Goal: Task Accomplishment & Management: Manage account settings

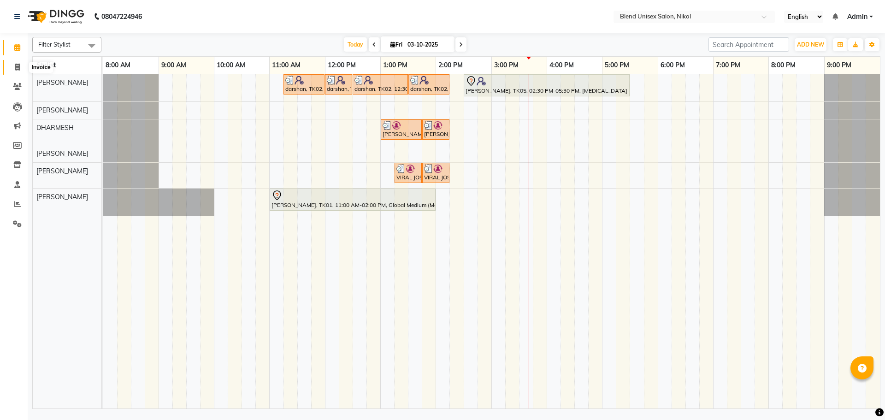
click at [18, 65] on icon at bounding box center [17, 67] width 5 height 7
select select "service"
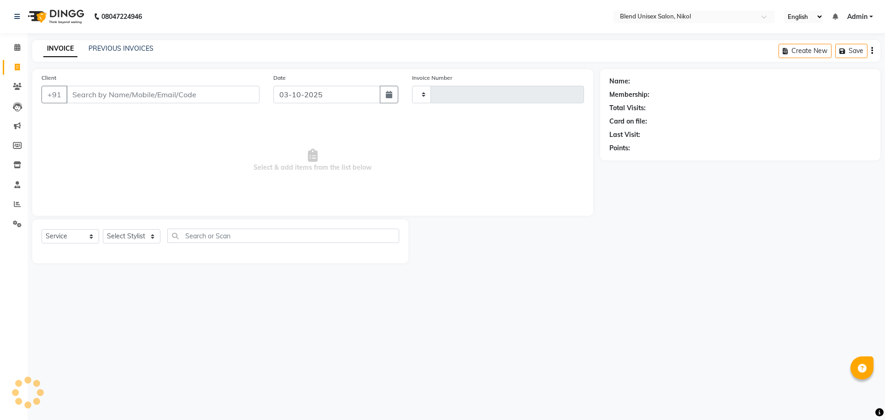
type input "2777"
select select "6213"
click at [139, 48] on link "PREVIOUS INVOICES" at bounding box center [120, 48] width 65 height 8
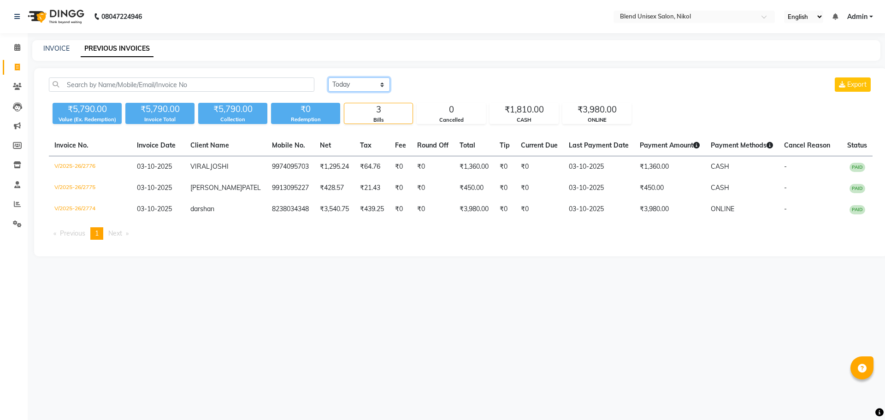
click at [368, 88] on select "[DATE] [DATE] Custom Range" at bounding box center [359, 84] width 62 height 14
click at [328, 77] on select "[DATE] [DATE] Custom Range" at bounding box center [359, 84] width 62 height 14
click at [403, 112] on div "3" at bounding box center [378, 109] width 68 height 13
click at [375, 86] on select "[DATE] [DATE] Custom Range" at bounding box center [362, 85] width 69 height 14
select select "[DATE]"
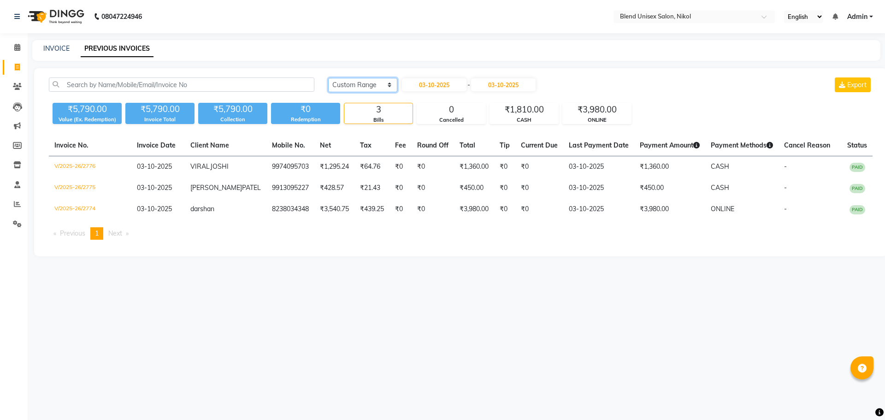
click at [328, 78] on select "[DATE] [DATE] Custom Range" at bounding box center [362, 85] width 69 height 14
click at [16, 48] on icon at bounding box center [17, 47] width 6 height 7
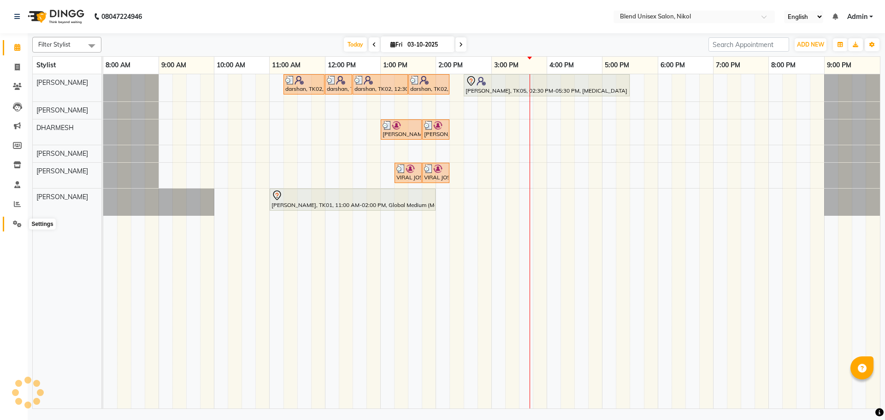
click at [15, 219] on span at bounding box center [17, 224] width 16 height 11
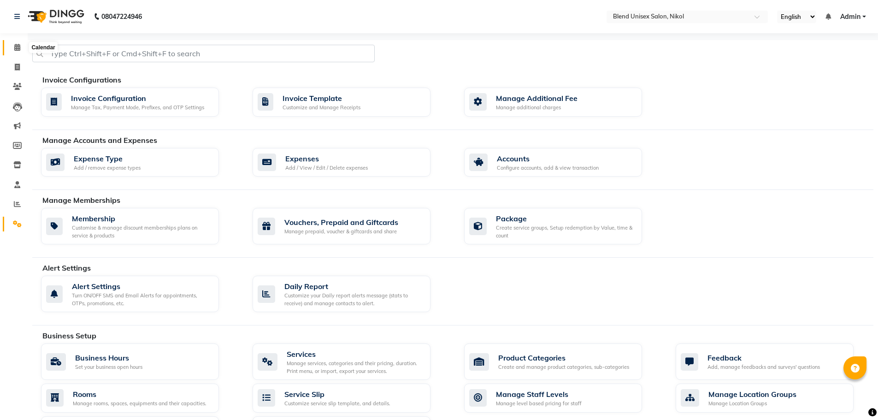
click at [15, 47] on icon at bounding box center [17, 47] width 6 height 7
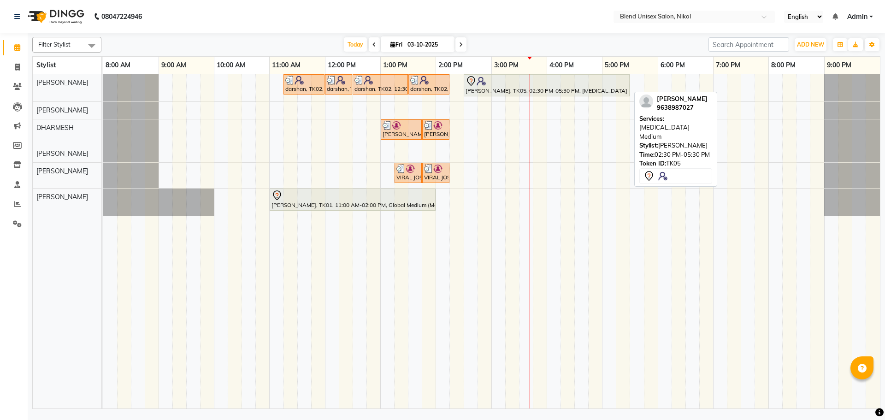
click at [516, 82] on div at bounding box center [546, 81] width 162 height 11
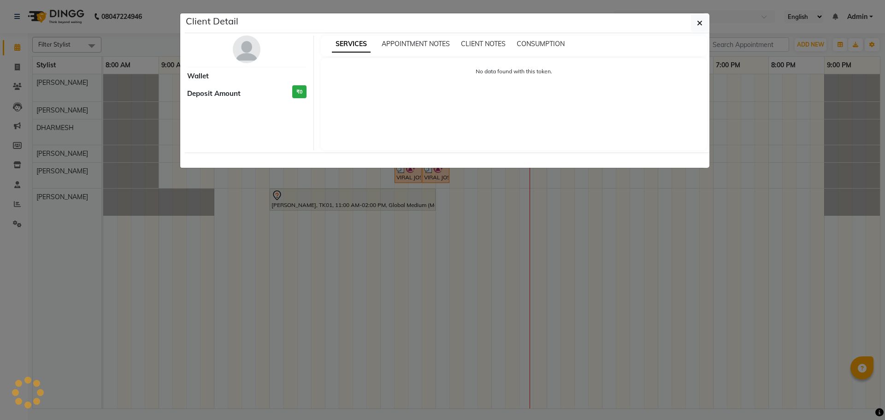
select select "7"
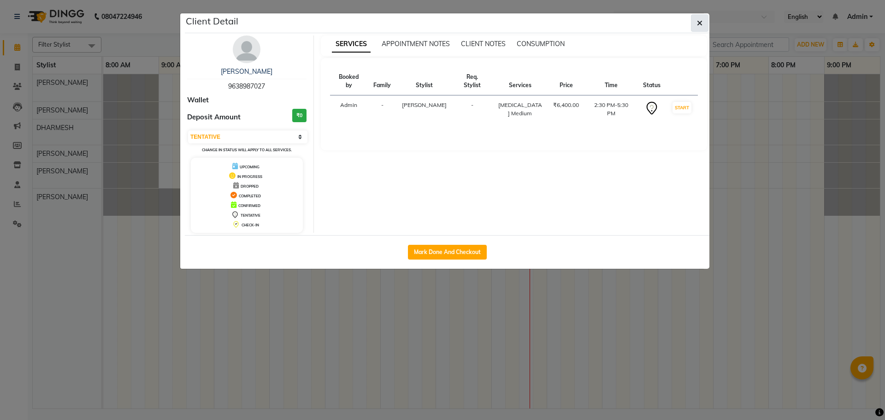
click at [699, 24] on icon "button" at bounding box center [700, 22] width 6 height 7
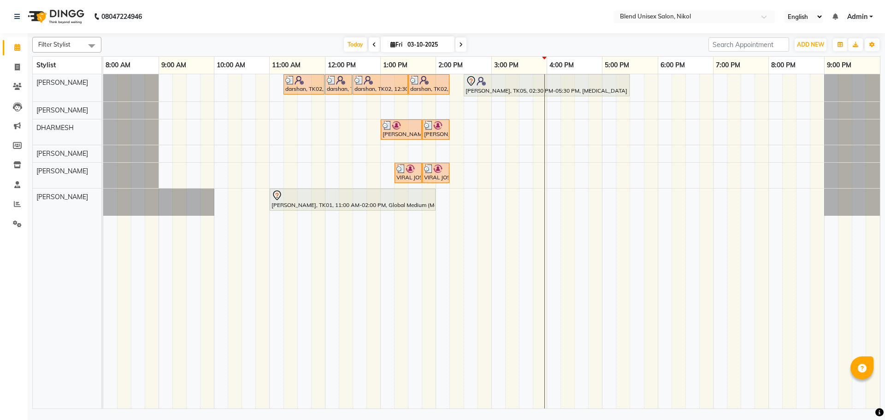
click at [539, 136] on div "darshan, TK02, 11:15 AM-12:00 PM, Hair Cut [DEMOGRAPHIC_DATA] darshan, TK02, 12…" at bounding box center [491, 241] width 777 height 334
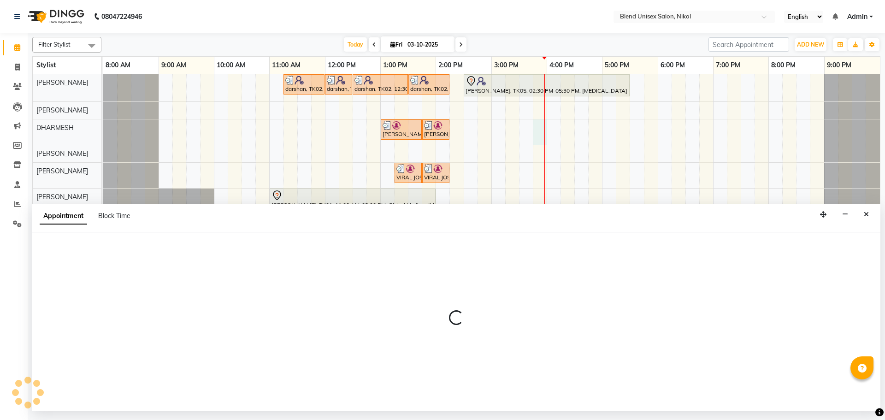
select select "84260"
select select "945"
select select "tentative"
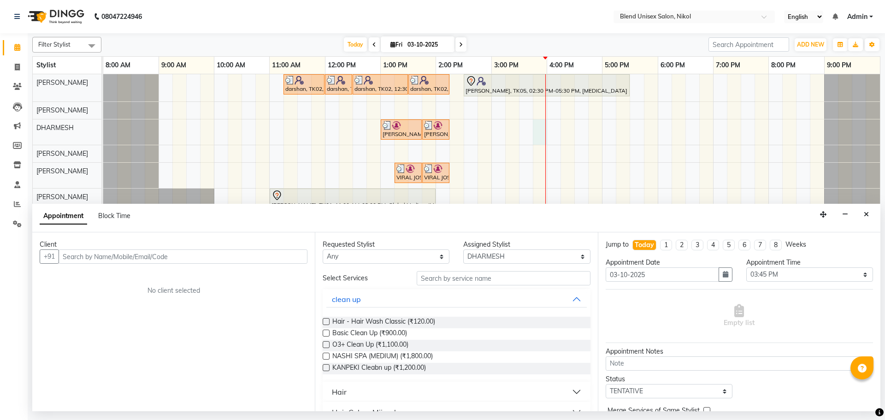
click at [64, 257] on input "text" at bounding box center [183, 256] width 249 height 14
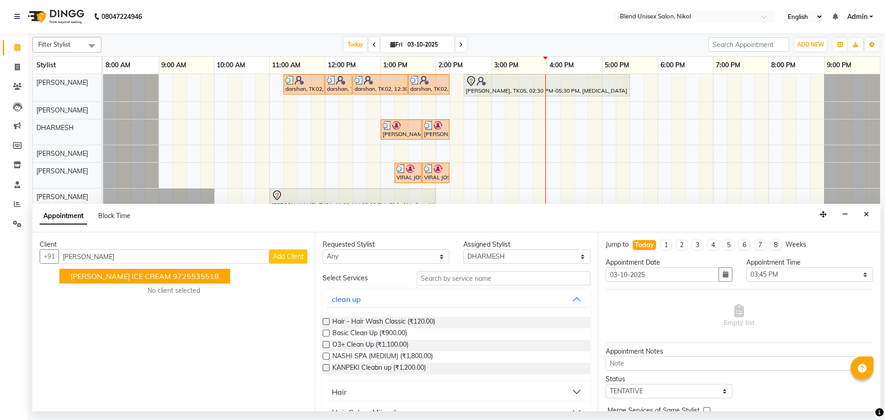
click at [119, 277] on span "[PERSON_NAME] ICE CREAM" at bounding box center [121, 275] width 100 height 9
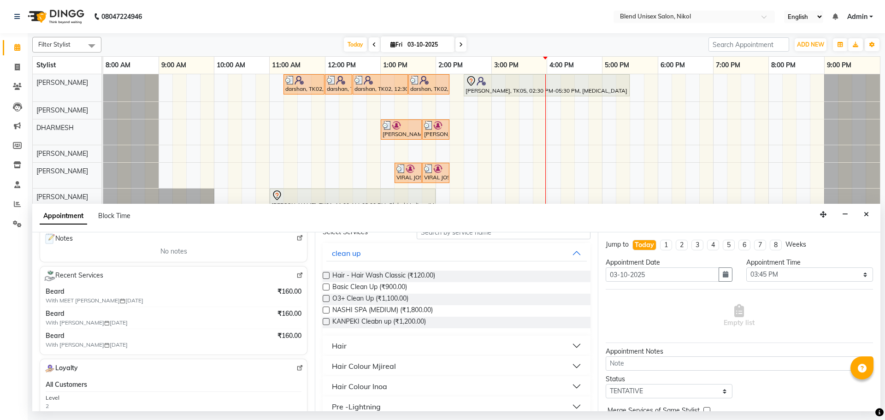
scroll to position [138, 0]
type input "9725535518"
click at [348, 347] on button "Hair" at bounding box center [456, 345] width 260 height 17
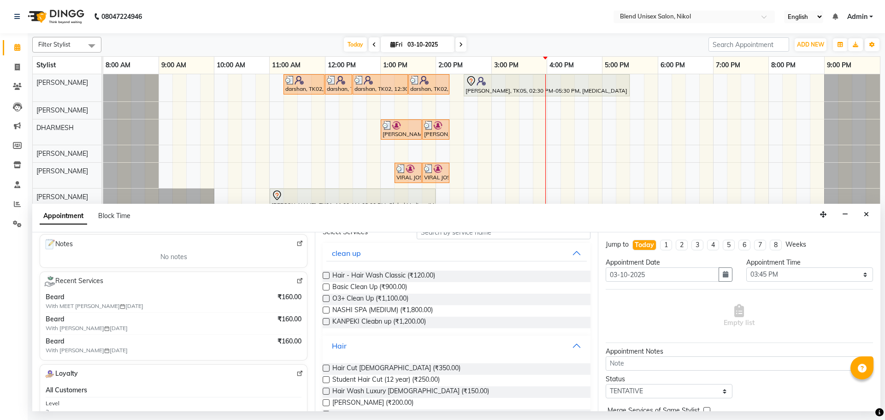
scroll to position [92, 0]
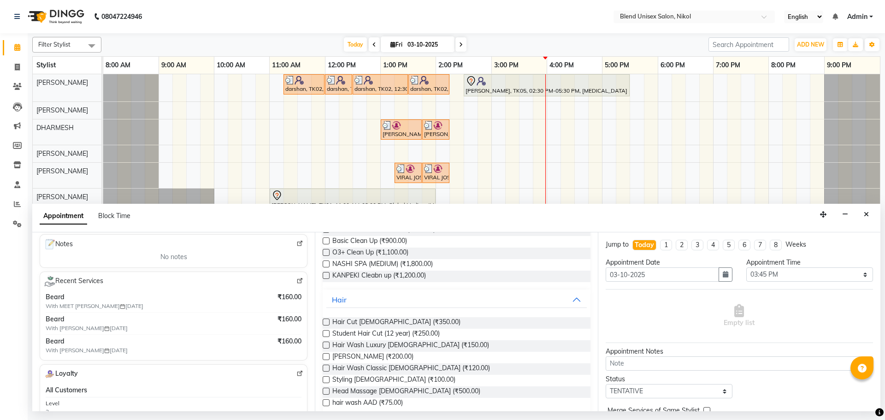
click at [326, 356] on label at bounding box center [326, 356] width 7 height 7
click at [326, 356] on input "checkbox" at bounding box center [326, 357] width 6 height 6
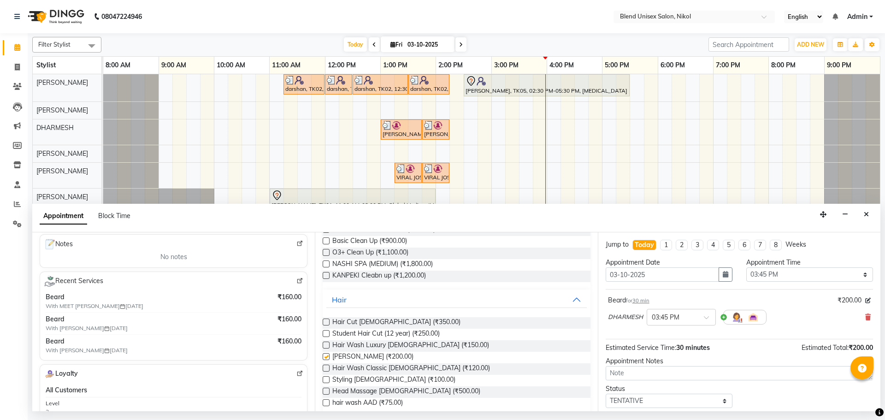
checkbox input "false"
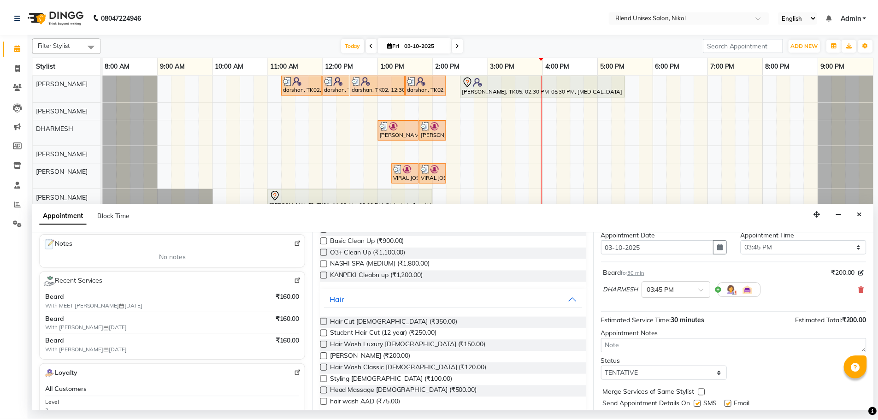
scroll to position [55, 0]
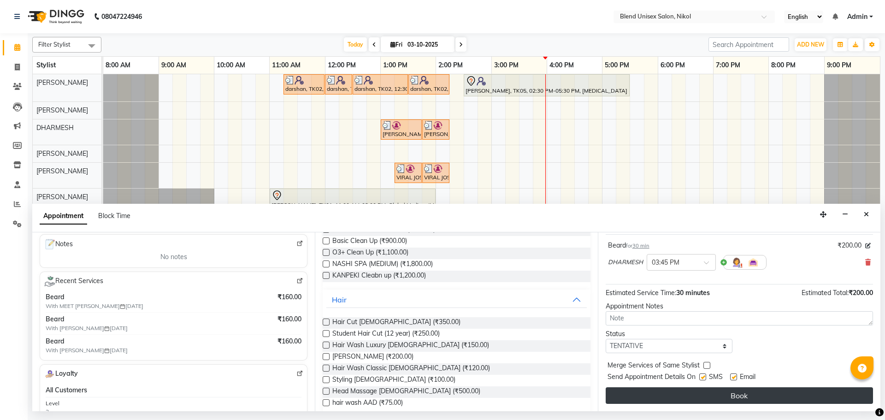
click at [701, 396] on button "Book" at bounding box center [739, 395] width 267 height 17
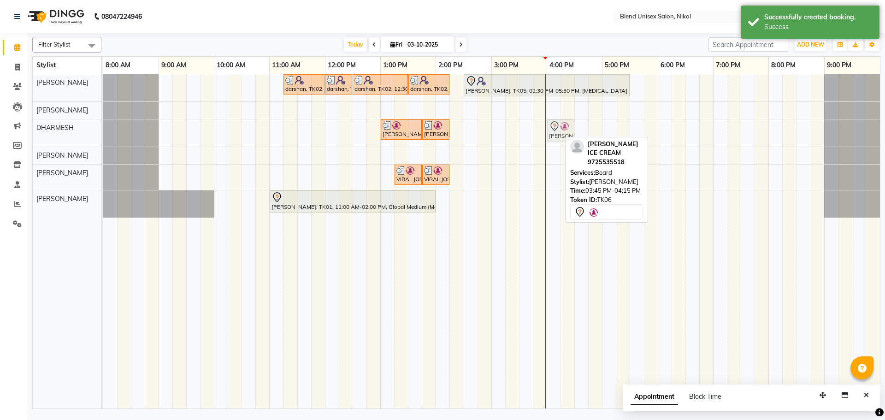
drag, startPoint x: 549, startPoint y: 136, endPoint x: 558, endPoint y: 136, distance: 8.8
click at [103, 136] on div "[PERSON_NAME], TK03, 01:00 PM-01:45 PM, Hair Cut [DEMOGRAPHIC_DATA] [PERSON_NAM…" at bounding box center [103, 132] width 0 height 27
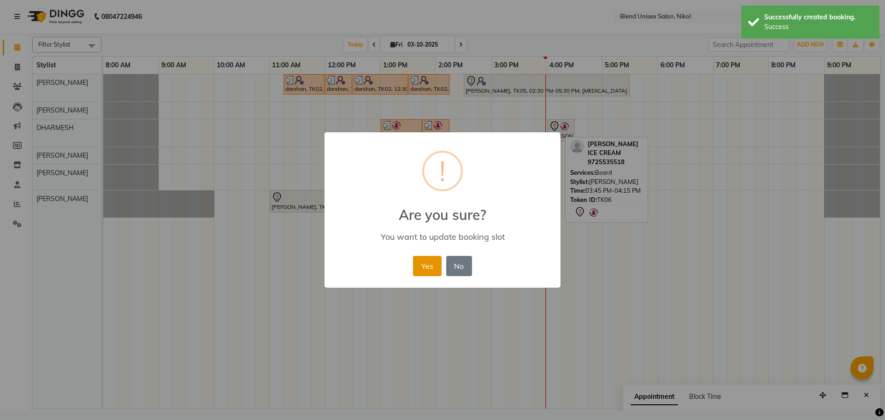
click at [434, 265] on button "Yes" at bounding box center [427, 266] width 28 height 20
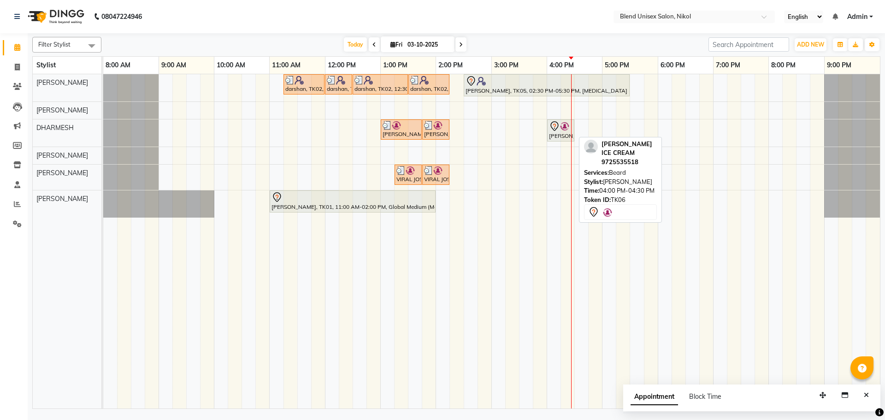
click at [562, 131] on div at bounding box center [561, 126] width 24 height 11
click at [566, 130] on img at bounding box center [564, 126] width 9 height 9
select select "7"
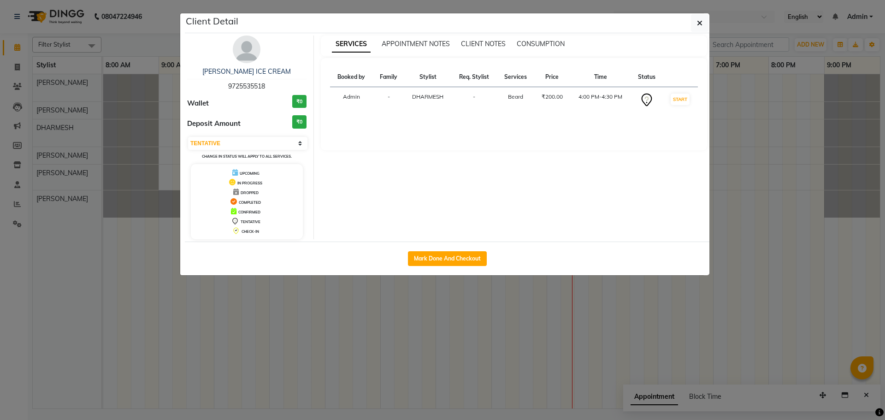
click at [446, 275] on div "Mark Done And Checkout" at bounding box center [447, 259] width 524 height 34
click at [455, 266] on button "Mark Done And Checkout" at bounding box center [447, 258] width 79 height 15
select select "service"
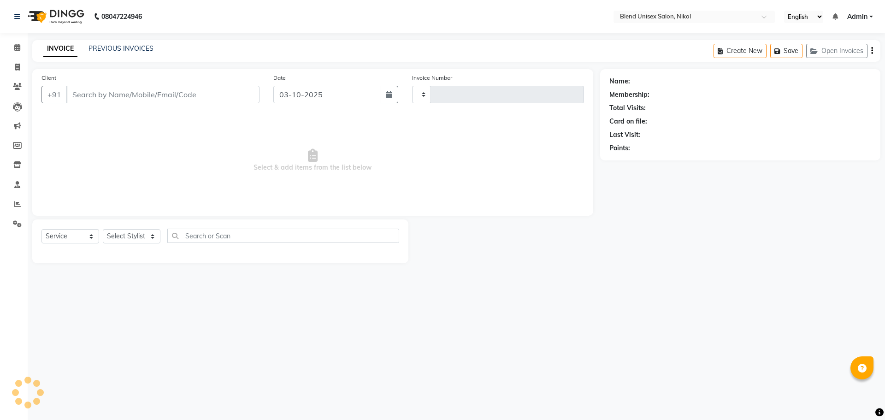
type input "2777"
select select "6213"
type input "9725535518"
select select "84260"
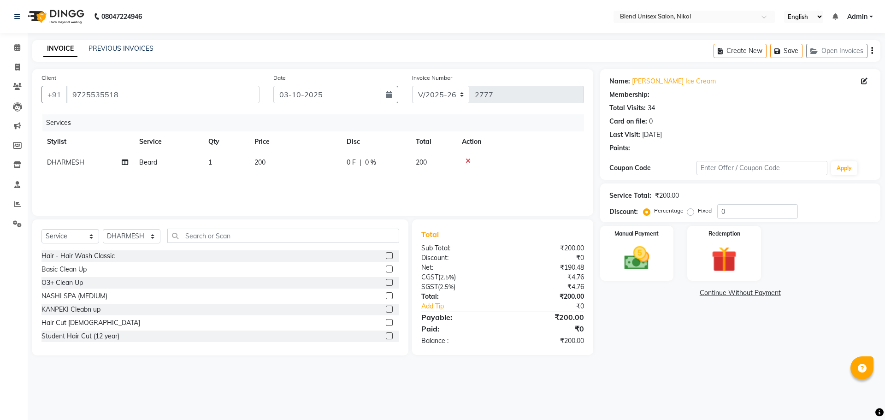
select select "1: Object"
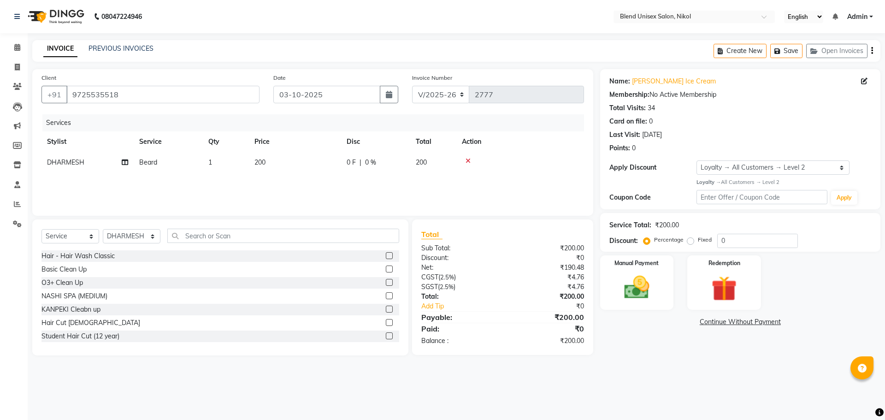
click at [698, 239] on label "Fixed" at bounding box center [705, 240] width 14 height 8
click at [692, 239] on input "Fixed" at bounding box center [692, 239] width 6 height 6
radio input "true"
click at [723, 242] on input "0" at bounding box center [757, 241] width 81 height 14
type input "040"
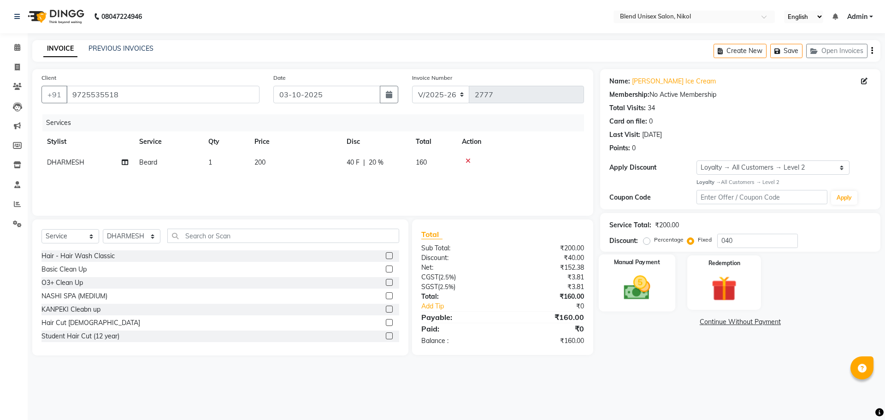
click at [654, 284] on img at bounding box center [636, 287] width 43 height 30
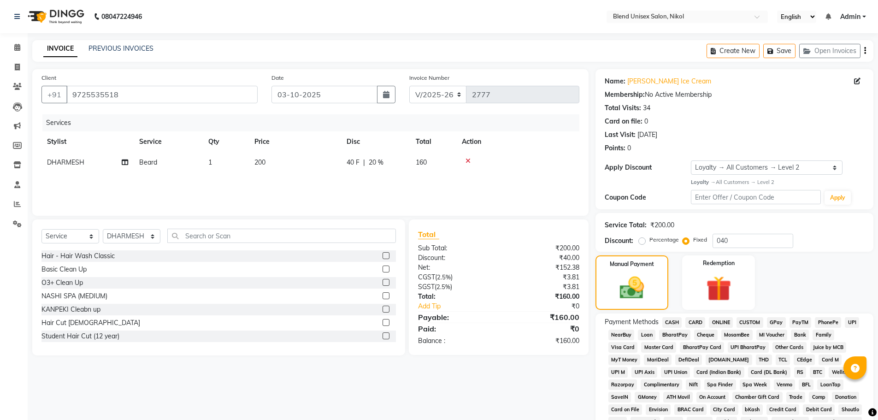
click at [728, 324] on span "ONLINE" at bounding box center [721, 322] width 24 height 11
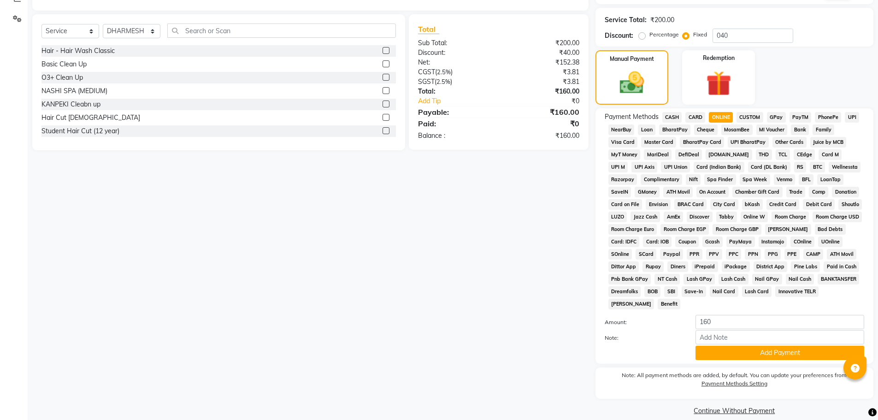
scroll to position [217, 0]
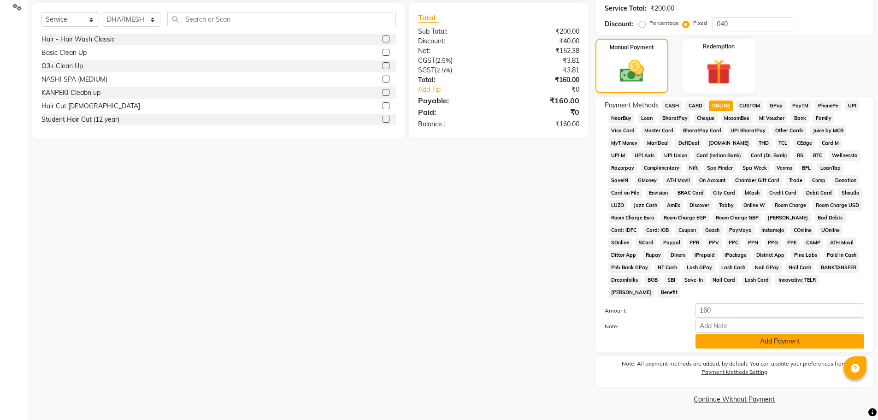
click at [725, 342] on button "Add Payment" at bounding box center [779, 341] width 169 height 14
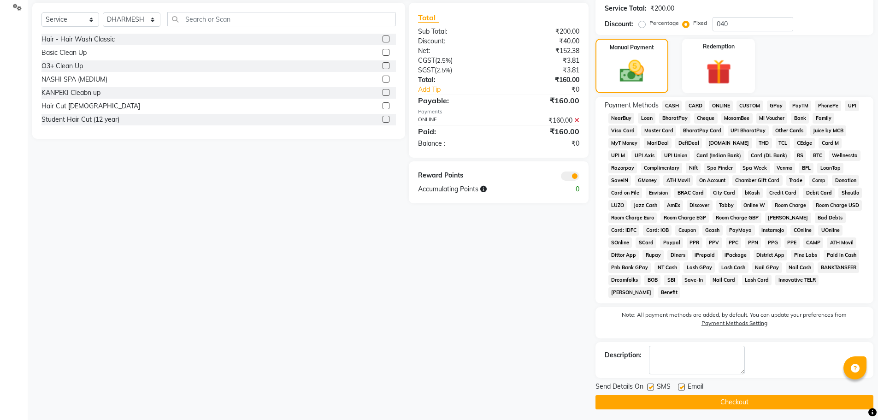
click at [742, 400] on button "Checkout" at bounding box center [734, 402] width 278 height 14
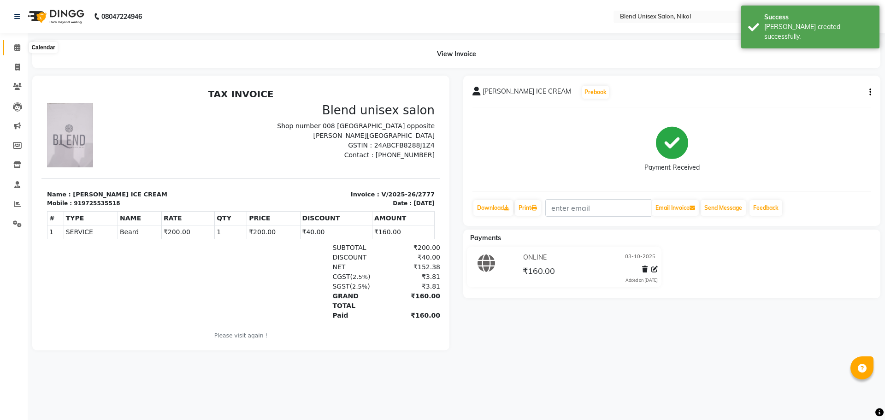
click at [18, 47] on icon at bounding box center [17, 47] width 6 height 7
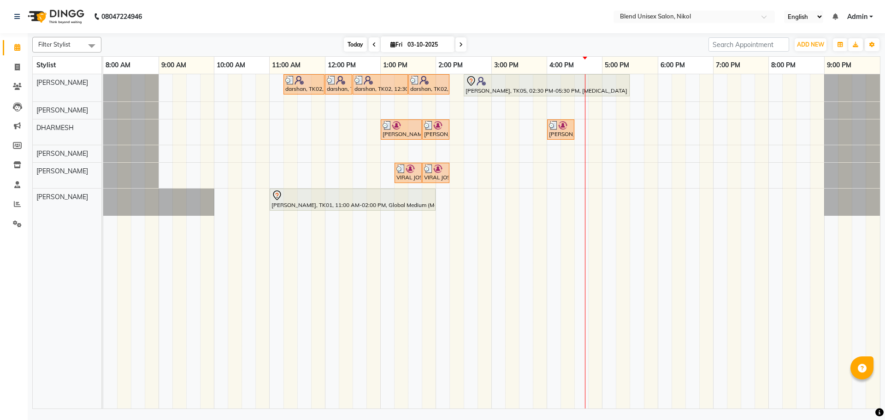
click at [351, 45] on span "Today" at bounding box center [355, 44] width 23 height 14
click at [15, 44] on icon at bounding box center [17, 47] width 6 height 7
click at [353, 48] on span "Today" at bounding box center [355, 44] width 23 height 14
click at [16, 48] on icon at bounding box center [17, 47] width 6 height 7
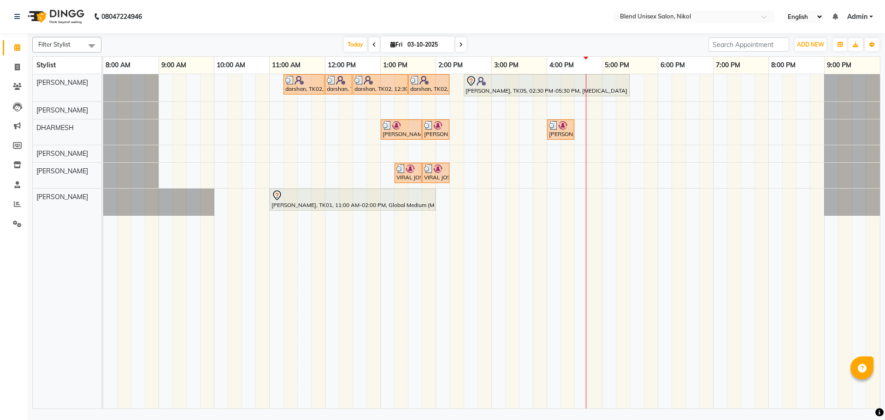
click at [650, 85] on div "darshan, TK02, 11:15 AM-12:00 PM, Hair Cut [DEMOGRAPHIC_DATA] darshan, TK02, 12…" at bounding box center [491, 241] width 777 height 334
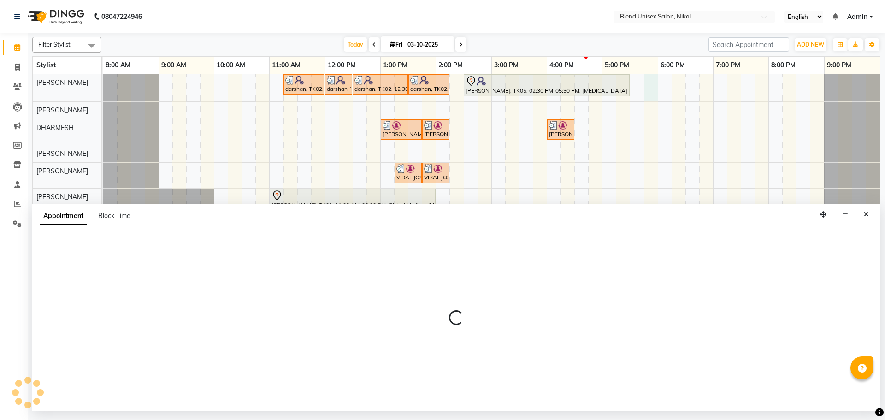
select select "74694"
select select "tentative"
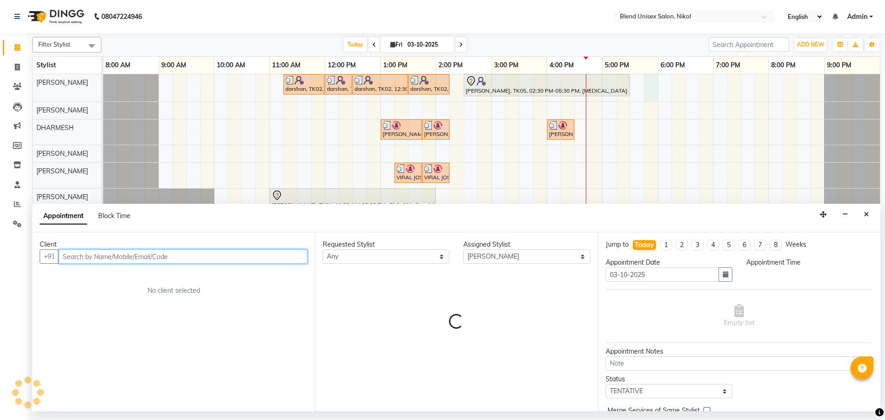
select select "1065"
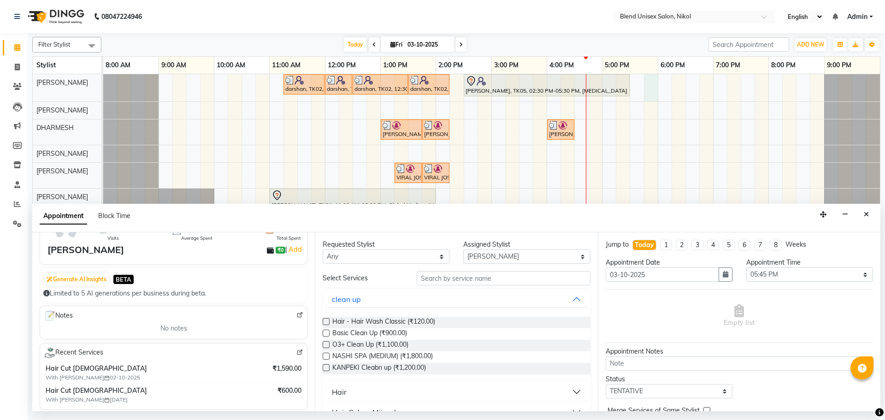
scroll to position [46, 0]
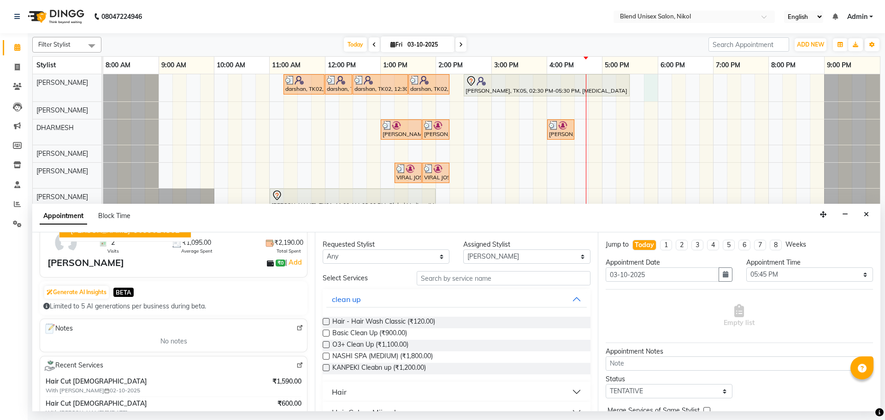
type input "9099024362"
click at [372, 45] on icon at bounding box center [374, 45] width 4 height 6
type input "02-10-2025"
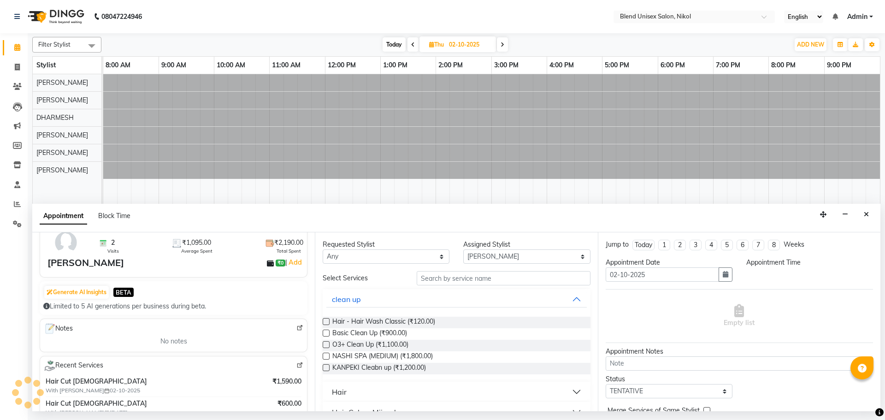
select select "1065"
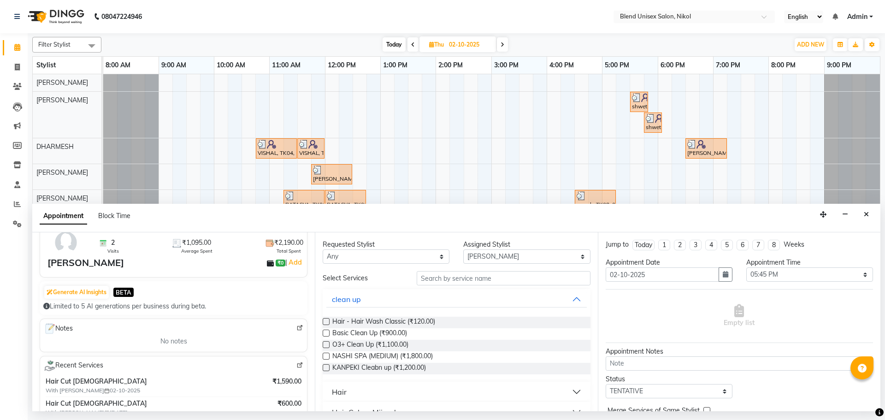
click at [398, 45] on span "Today" at bounding box center [394, 44] width 23 height 14
type input "03-10-2025"
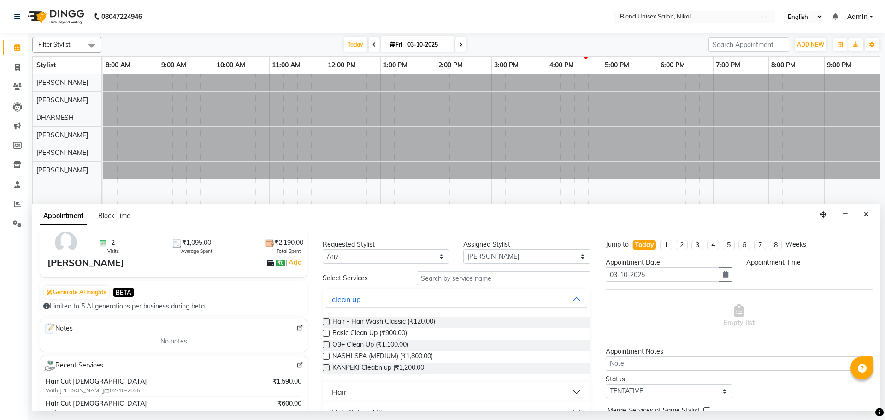
select select "1065"
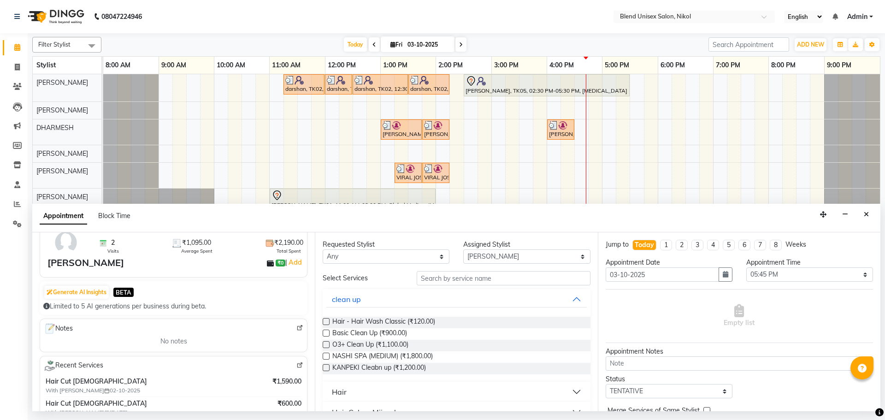
click at [387, 23] on nav "08047224946 Select Location × Blend Unisex Salon, Nikol English ENGLISH Español…" at bounding box center [442, 16] width 885 height 33
click at [860, 211] on button "Close" at bounding box center [866, 214] width 13 height 14
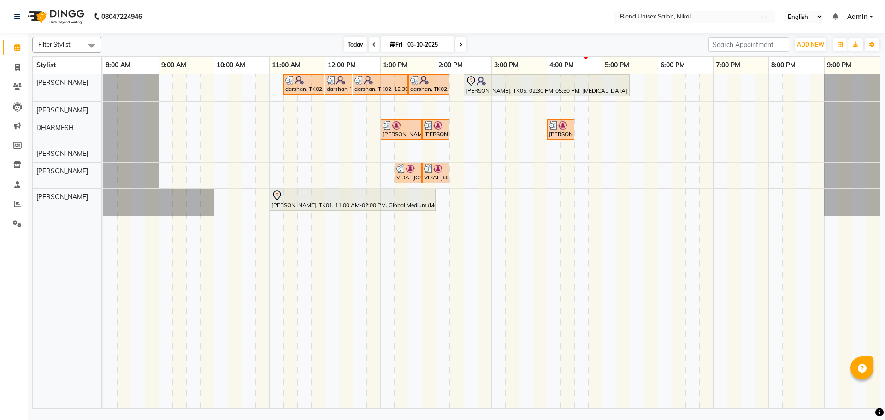
click at [359, 43] on span "Today" at bounding box center [355, 44] width 23 height 14
click at [355, 46] on span "Today" at bounding box center [355, 44] width 23 height 14
click at [356, 42] on span "Today" at bounding box center [355, 44] width 23 height 14
click at [372, 46] on icon at bounding box center [374, 45] width 4 height 6
type input "02-10-2025"
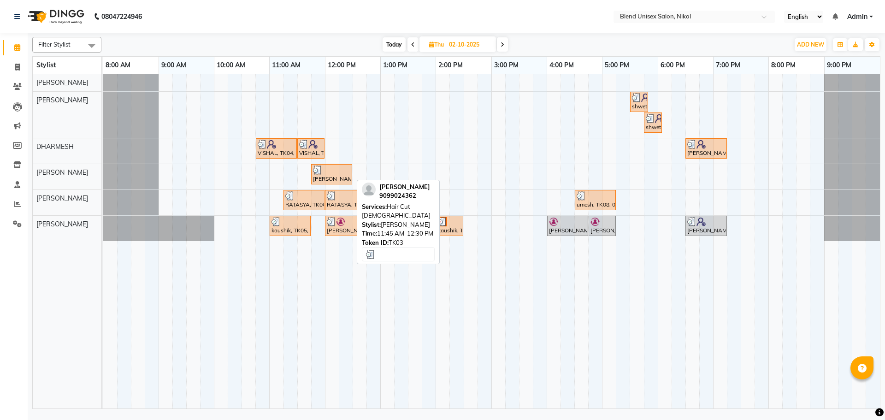
click at [328, 178] on div "[PERSON_NAME], TK03, 11:45 AM-12:30 PM, Hair Cut [DEMOGRAPHIC_DATA]" at bounding box center [331, 174] width 39 height 18
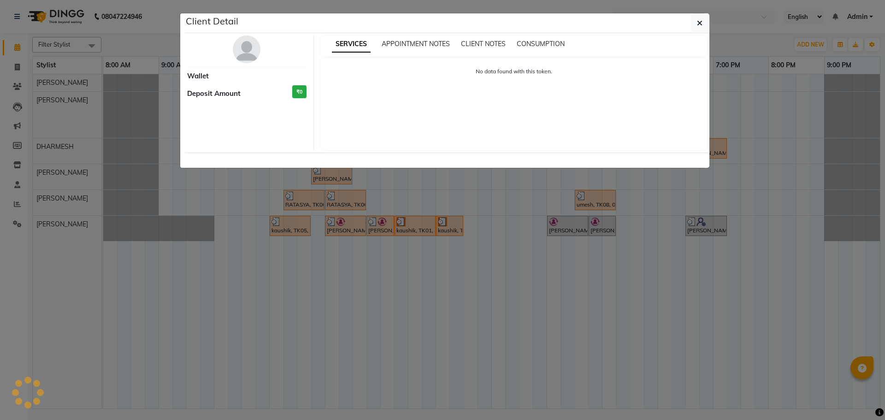
select select "3"
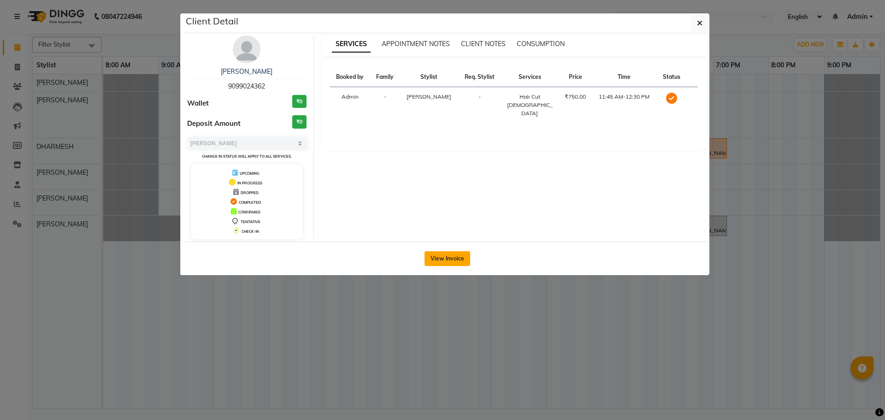
click at [437, 259] on button "View Invoice" at bounding box center [447, 258] width 46 height 15
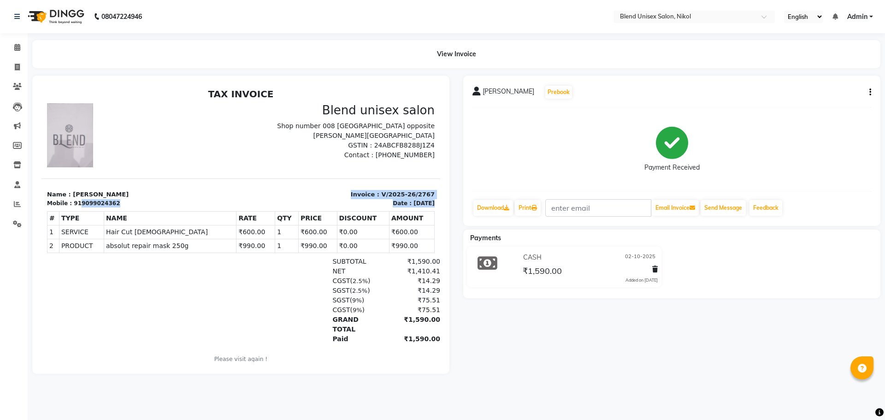
drag, startPoint x: 75, startPoint y: 204, endPoint x: 107, endPoint y: 208, distance: 32.5
click at [107, 208] on div "TAX INVOICE Blend unisex salon Shop number 008 [GEOGRAPHIC_DATA] opposite [PERS…" at bounding box center [240, 231] width 399 height 287
click at [791, 109] on div "[PERSON_NAME] Prebook Payment Received Download Print Email Invoice Send Messag…" at bounding box center [671, 151] width 417 height 150
click at [212, 164] on div at bounding box center [141, 135] width 200 height 64
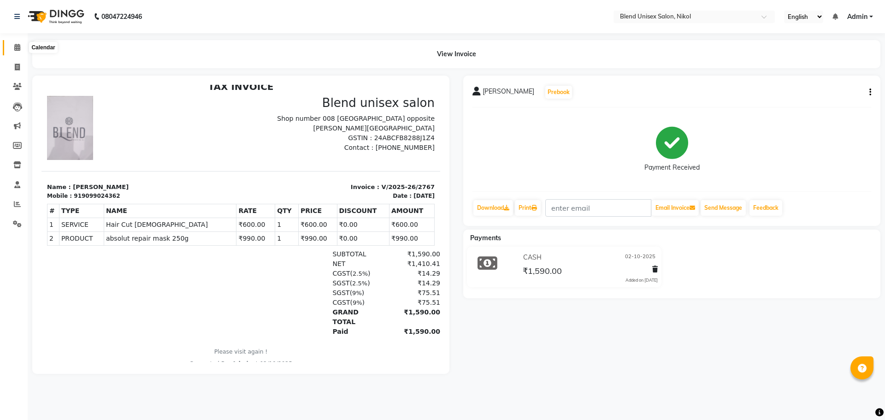
click at [18, 47] on icon at bounding box center [17, 47] width 6 height 7
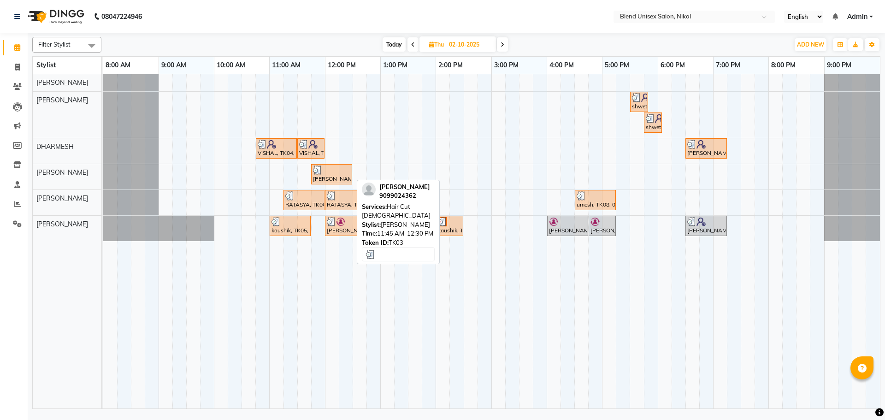
click at [324, 181] on div "[PERSON_NAME], TK03, 11:45 AM-12:30 PM, Hair Cut [DEMOGRAPHIC_DATA]" at bounding box center [331, 174] width 39 height 18
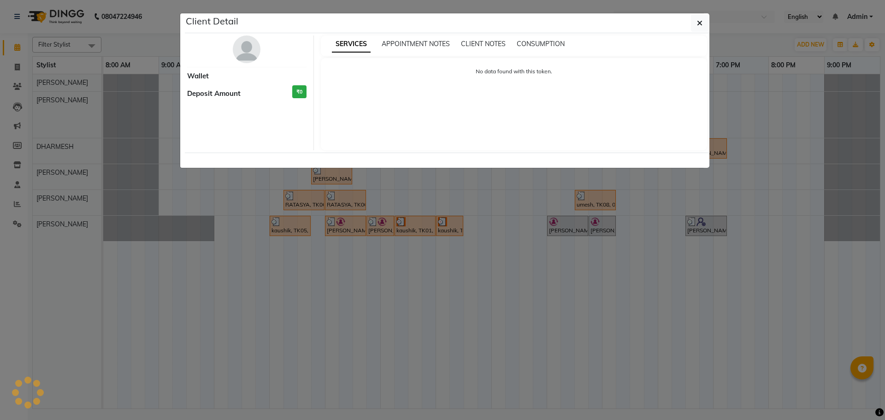
select select "3"
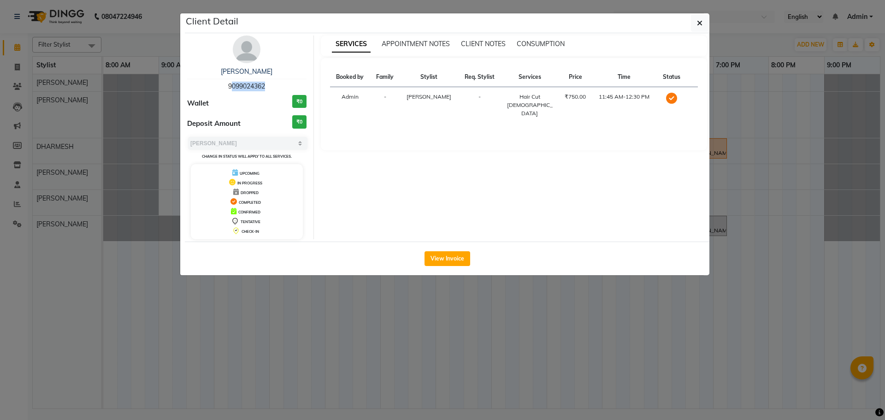
drag, startPoint x: 220, startPoint y: 82, endPoint x: 265, endPoint y: 86, distance: 44.4
click at [265, 86] on div "[PERSON_NAME] 9099024362" at bounding box center [246, 79] width 119 height 24
copy span "9099024362"
click at [701, 22] on icon "button" at bounding box center [700, 22] width 6 height 7
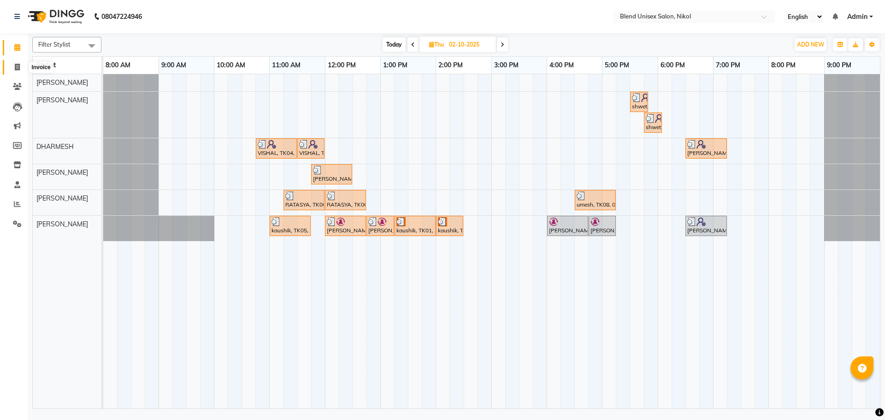
click at [17, 66] on icon at bounding box center [17, 67] width 5 height 7
select select "service"
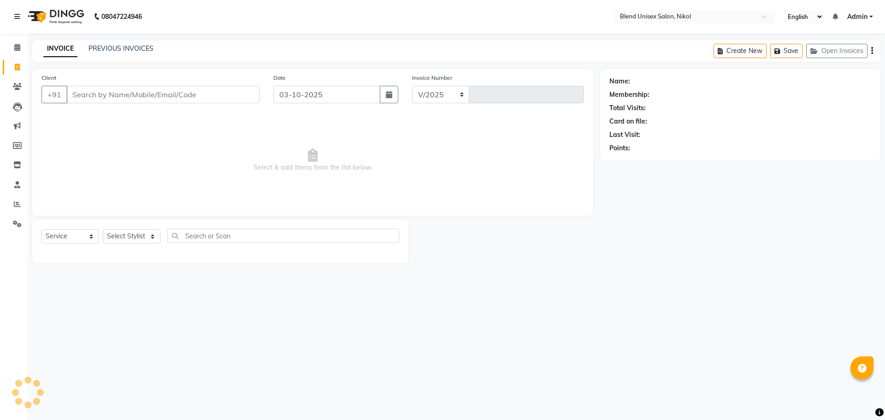
select select "6213"
type input "2778"
click at [86, 97] on input "Client" at bounding box center [162, 95] width 193 height 18
type input "9099024362"
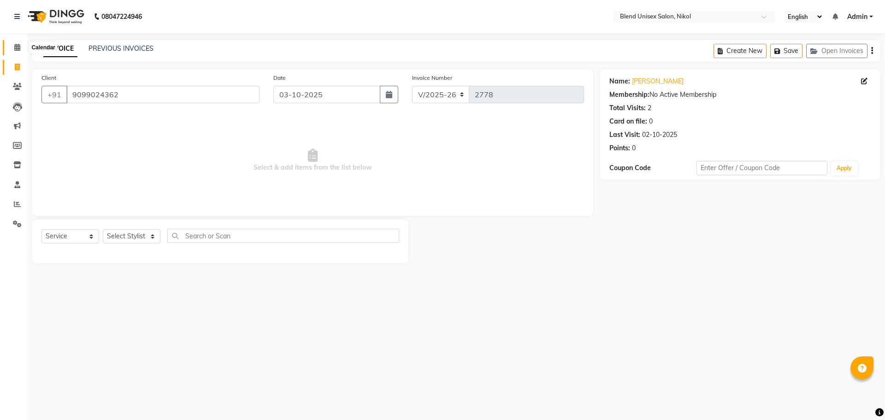
click at [17, 47] on icon at bounding box center [17, 47] width 6 height 7
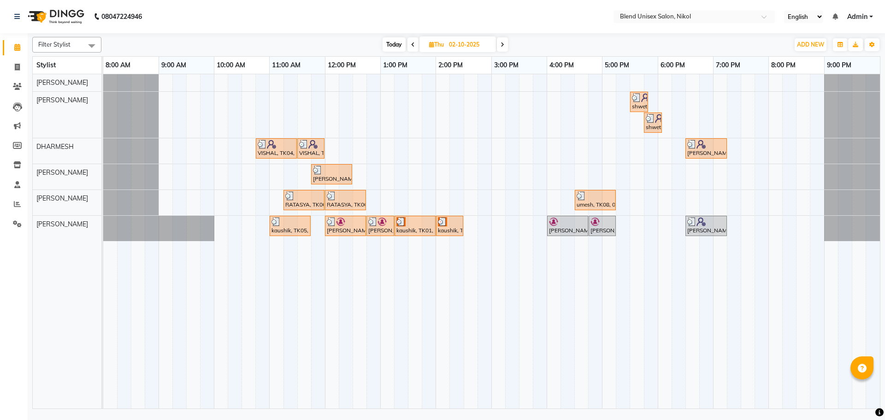
click at [390, 45] on span "Today" at bounding box center [394, 44] width 23 height 14
type input "03-10-2025"
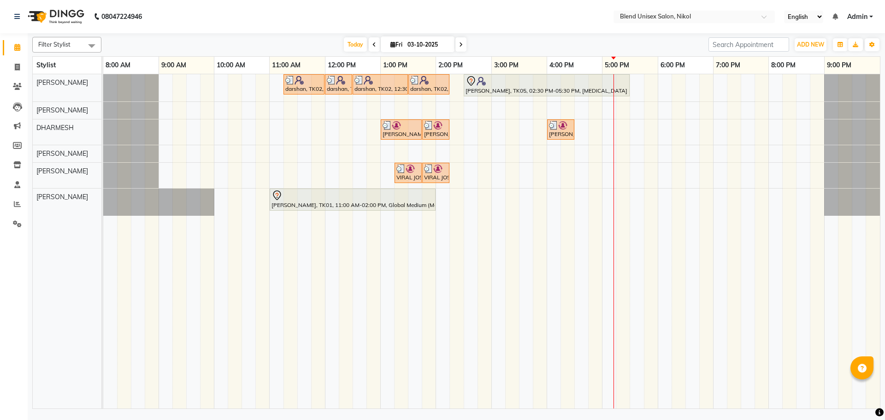
click at [550, 9] on nav "08047224946 Select Location × Blend Unisex Salon, Nikol English ENGLISH Español…" at bounding box center [442, 16] width 885 height 33
click at [593, 172] on div "darshan, TK02, 11:15 AM-12:00 PM, Hair Cut [DEMOGRAPHIC_DATA] darshan, TK02, 12…" at bounding box center [491, 241] width 777 height 334
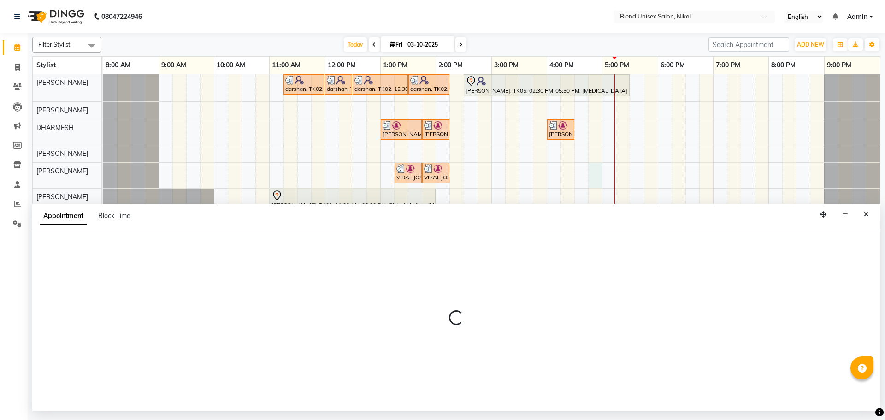
select select "92421"
select select "tentative"
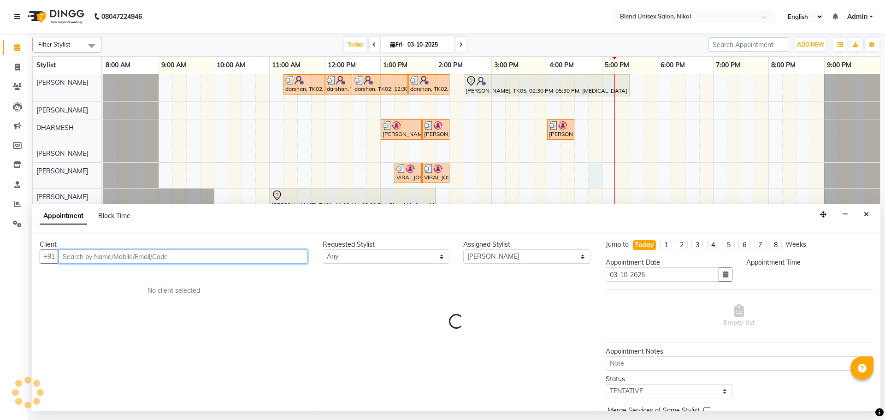
select select "1005"
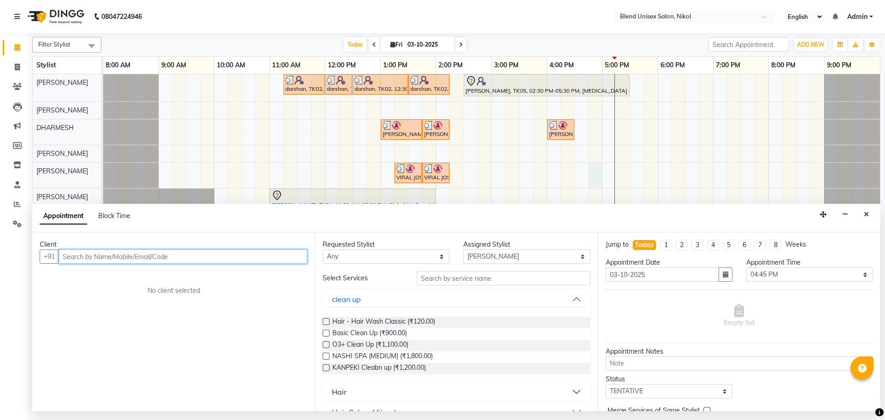
click at [91, 253] on input "text" at bounding box center [183, 256] width 249 height 14
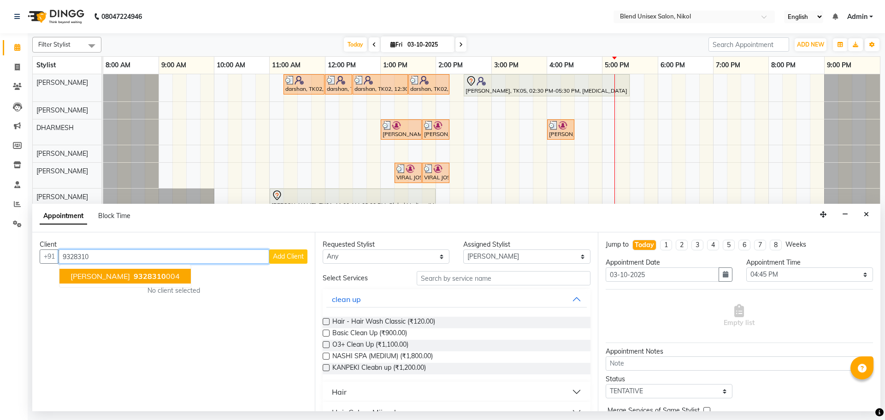
click at [92, 278] on span "[PERSON_NAME]" at bounding box center [100, 275] width 59 height 9
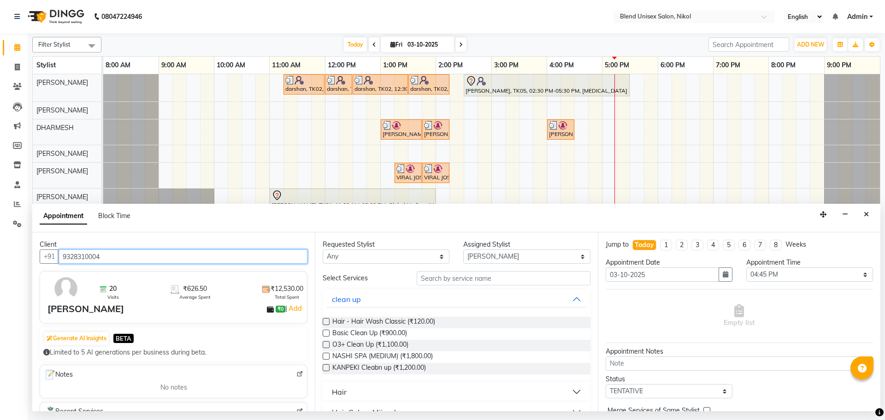
type input "9328310004"
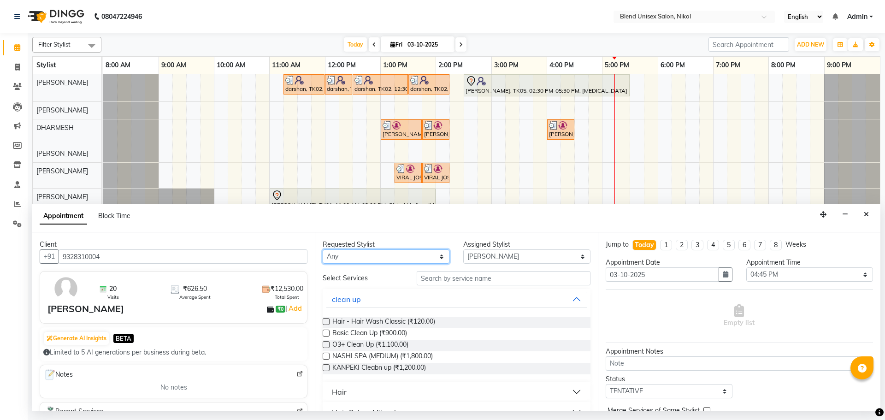
click at [363, 253] on select "Any [PERSON_NAME] AYESHA [PERSON_NAME] KAJAL NAYI [PERSON_NAME] [PERSON_NAME]" at bounding box center [386, 256] width 127 height 14
select select "92421"
click at [323, 249] on select "Any [PERSON_NAME] AYESHA [PERSON_NAME] KAJAL NAYI [PERSON_NAME] [PERSON_NAME]" at bounding box center [386, 256] width 127 height 14
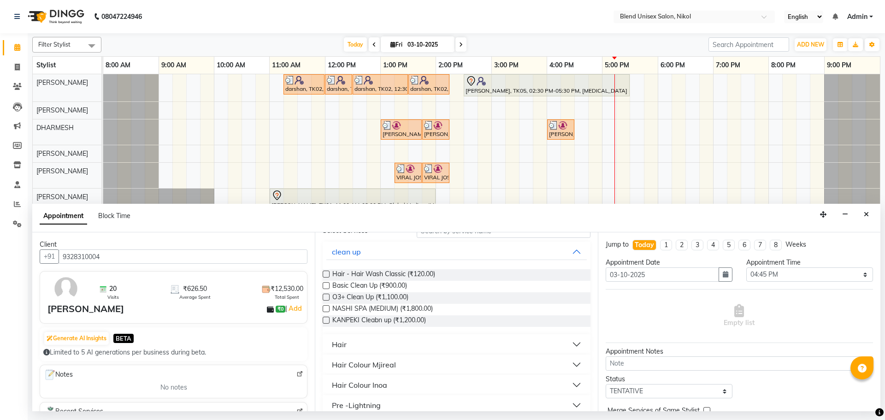
scroll to position [92, 0]
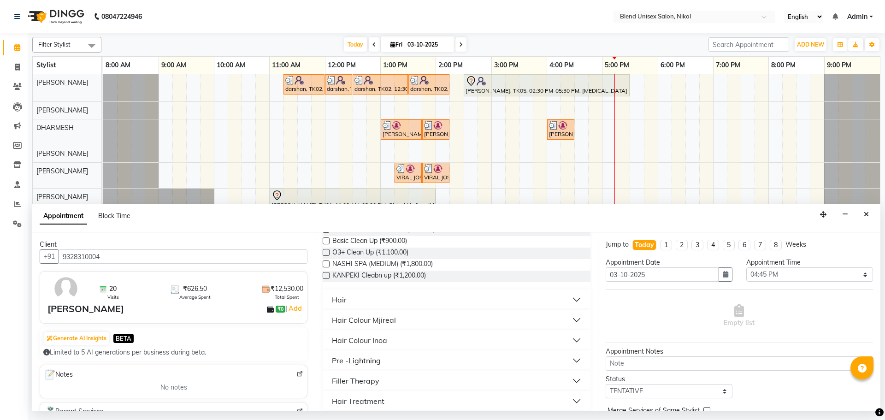
click at [342, 293] on button "Hair" at bounding box center [456, 299] width 260 height 17
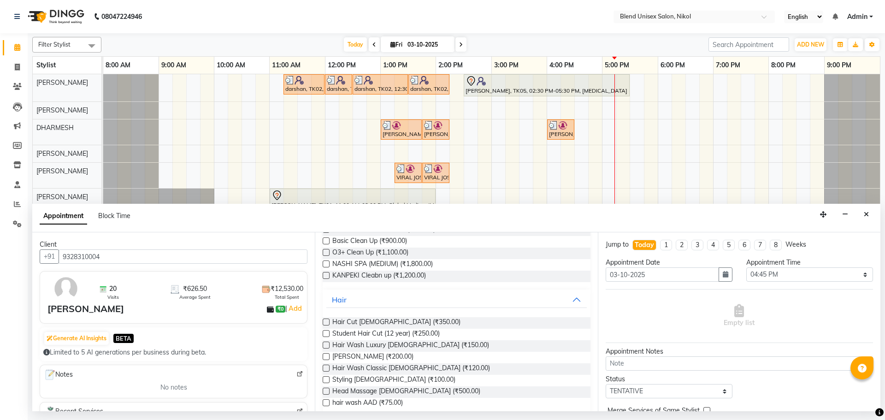
click at [325, 357] on label at bounding box center [326, 356] width 7 height 7
click at [325, 357] on input "checkbox" at bounding box center [326, 357] width 6 height 6
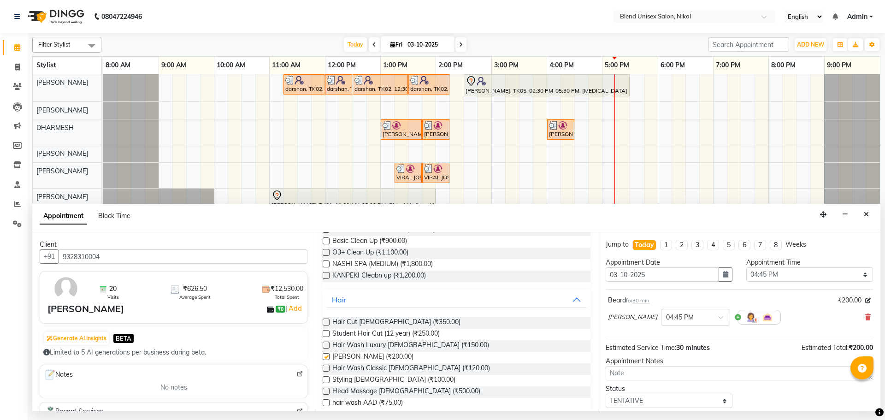
checkbox input "false"
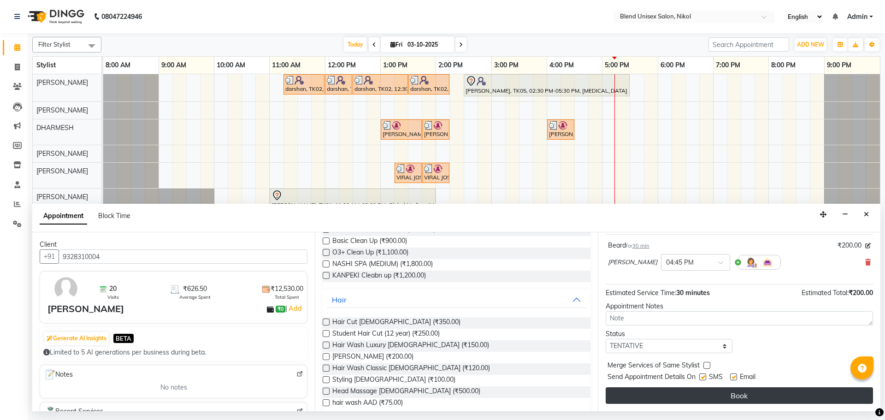
click at [660, 393] on button "Book" at bounding box center [739, 395] width 267 height 17
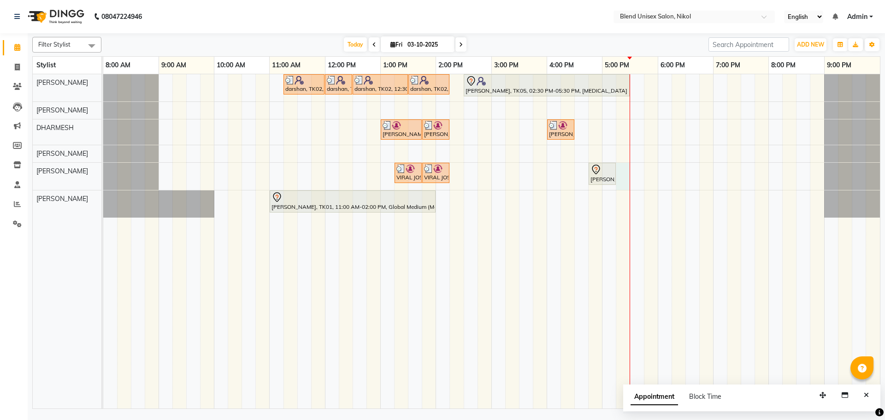
click at [621, 171] on div "darshan, TK02, 11:15 AM-12:00 PM, Hair Cut [DEMOGRAPHIC_DATA] darshan, TK02, 12…" at bounding box center [491, 241] width 777 height 334
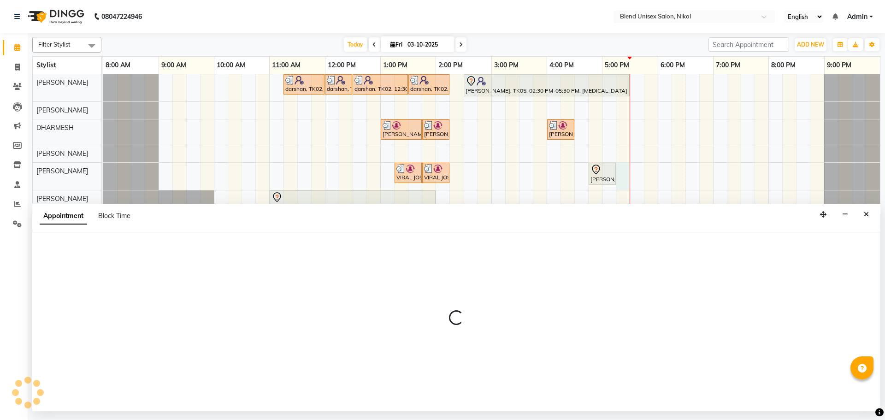
select select "92421"
select select "1035"
select select "tentative"
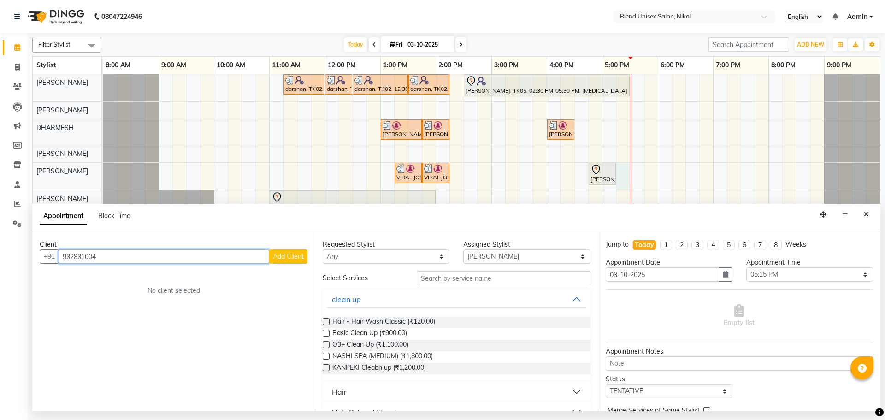
click at [90, 257] on input "932831004" at bounding box center [164, 256] width 211 height 14
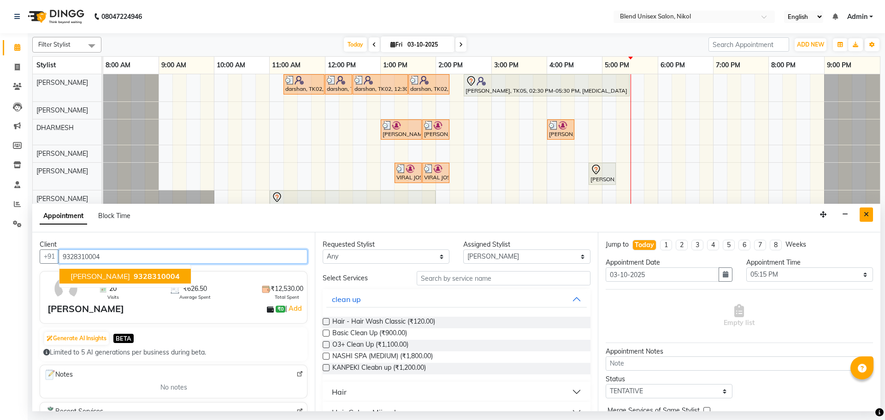
type input "9328310004"
click at [868, 215] on icon "Close" at bounding box center [866, 214] width 5 height 6
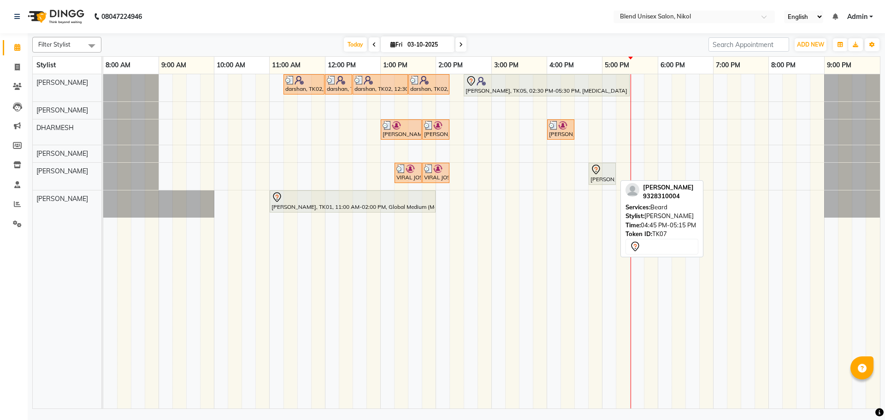
click at [607, 178] on div "[PERSON_NAME], TK07, 04:45 PM-05:15 PM, [PERSON_NAME]" at bounding box center [601, 173] width 25 height 19
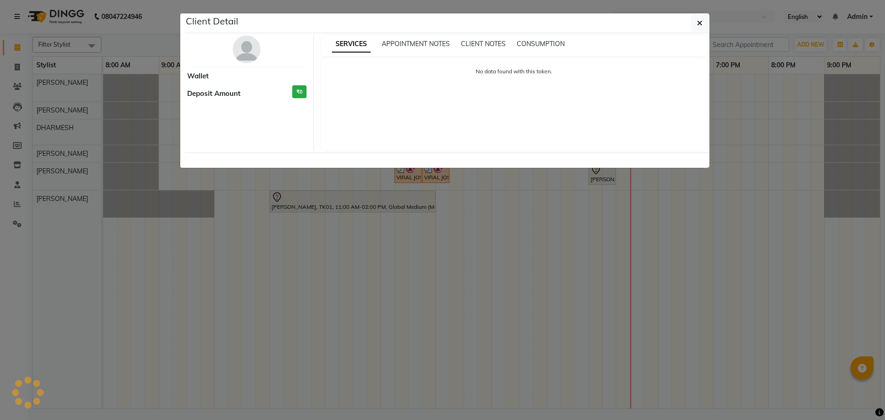
select select "7"
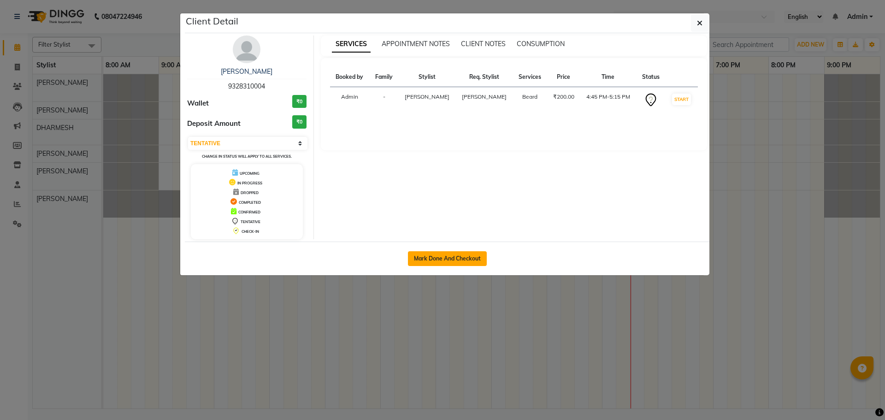
click at [455, 253] on button "Mark Done And Checkout" at bounding box center [447, 258] width 79 height 15
select select "service"
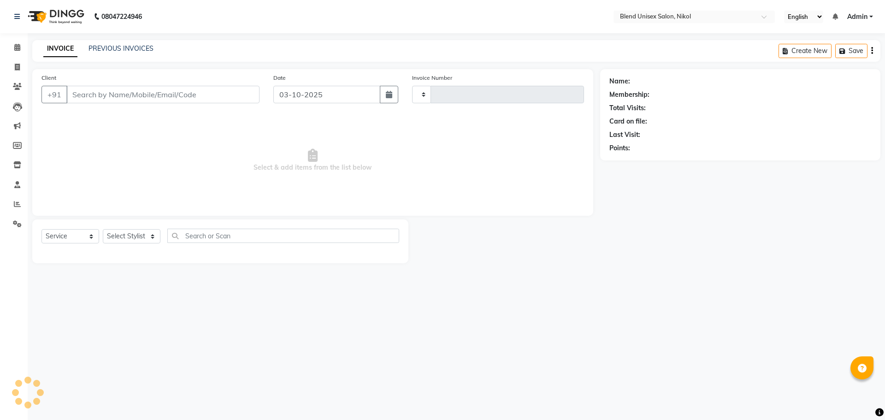
type input "2778"
select select "6213"
type input "9328310004"
select select "92421"
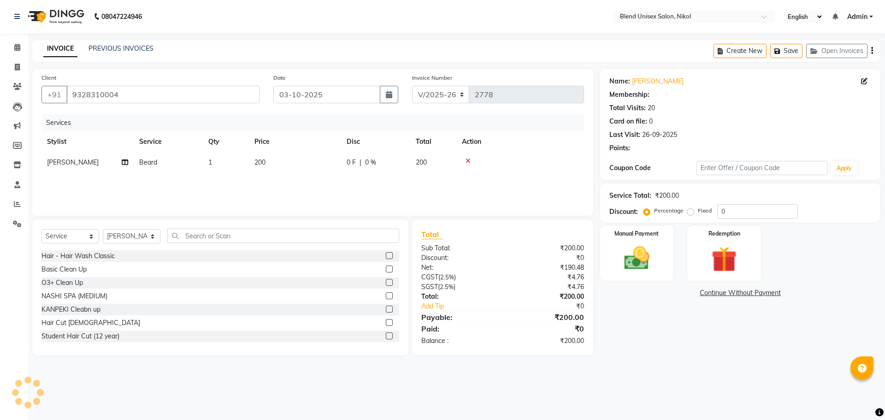
select select "1: Object"
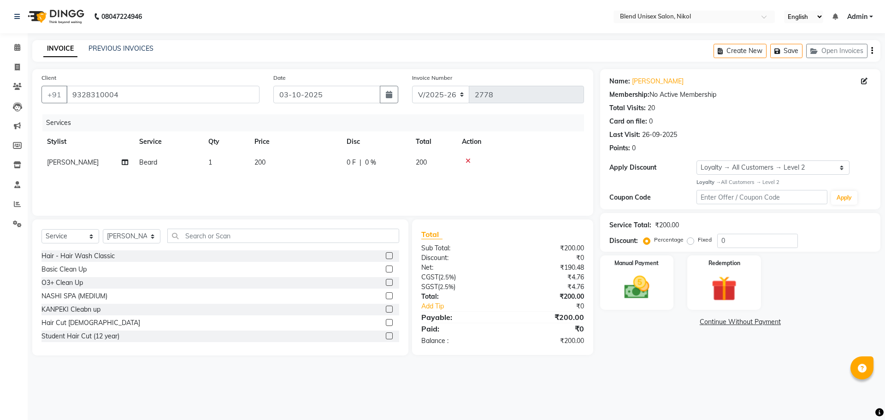
drag, startPoint x: 687, startPoint y: 238, endPoint x: 698, endPoint y: 242, distance: 12.0
click at [698, 239] on label "Fixed" at bounding box center [705, 240] width 14 height 8
click at [689, 239] on input "Fixed" at bounding box center [692, 239] width 6 height 6
radio input "true"
click at [722, 238] on input "0" at bounding box center [757, 241] width 81 height 14
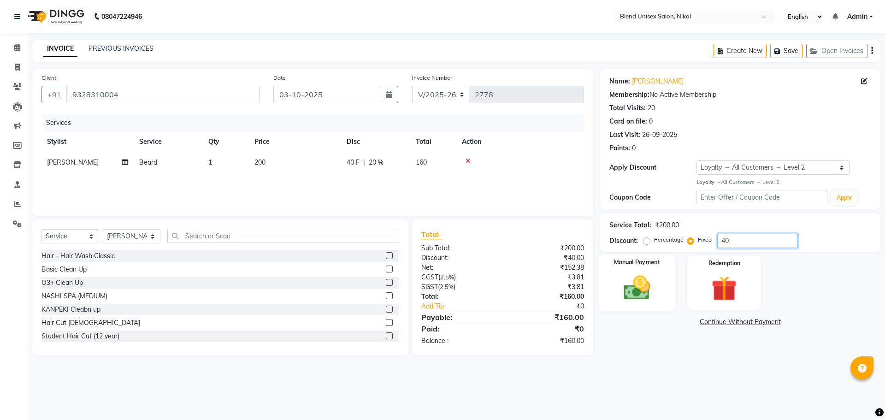
type input "40"
click at [658, 279] on img at bounding box center [636, 287] width 43 height 30
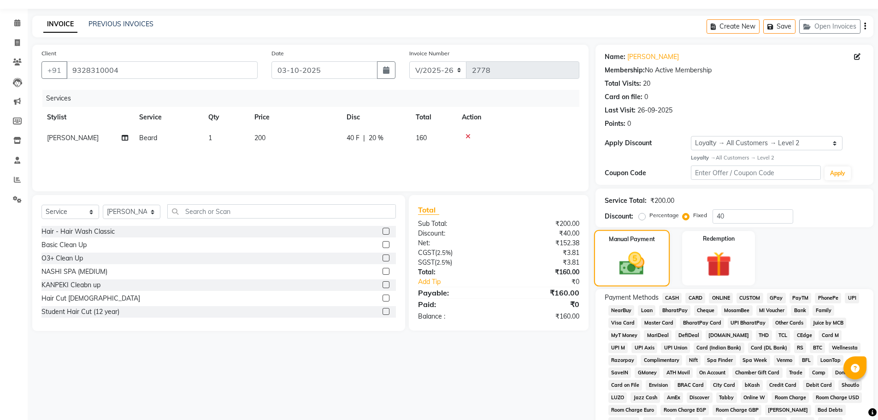
scroll to position [46, 0]
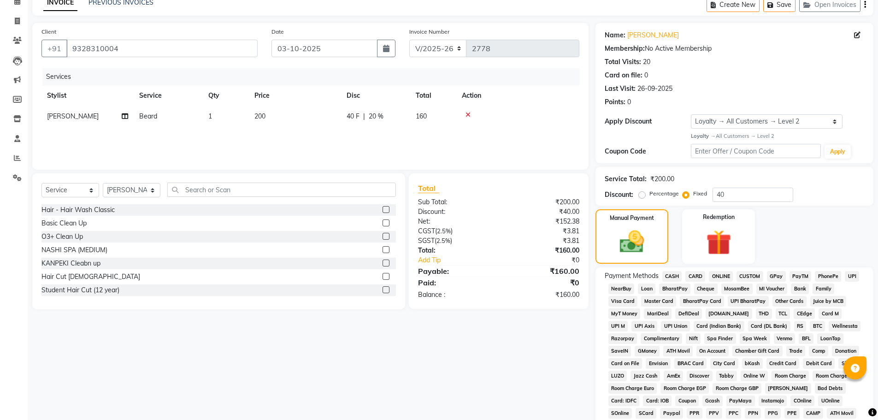
click at [677, 274] on span "CASH" at bounding box center [672, 276] width 20 height 11
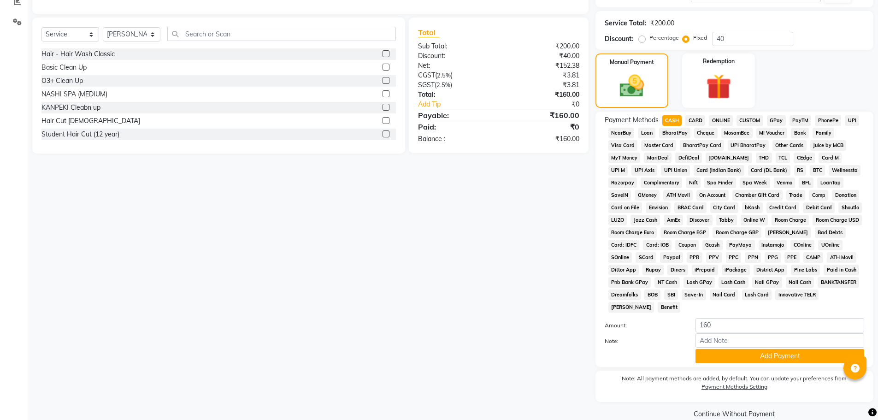
scroll to position [217, 0]
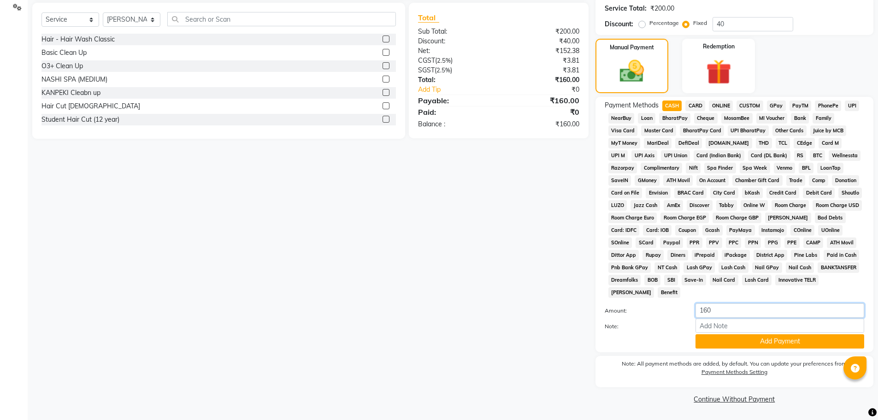
drag, startPoint x: 715, startPoint y: 306, endPoint x: 696, endPoint y: 308, distance: 19.1
click at [696, 308] on input "160" at bounding box center [779, 310] width 169 height 14
type input "200"
click at [800, 342] on button "Add Payment" at bounding box center [779, 341] width 169 height 14
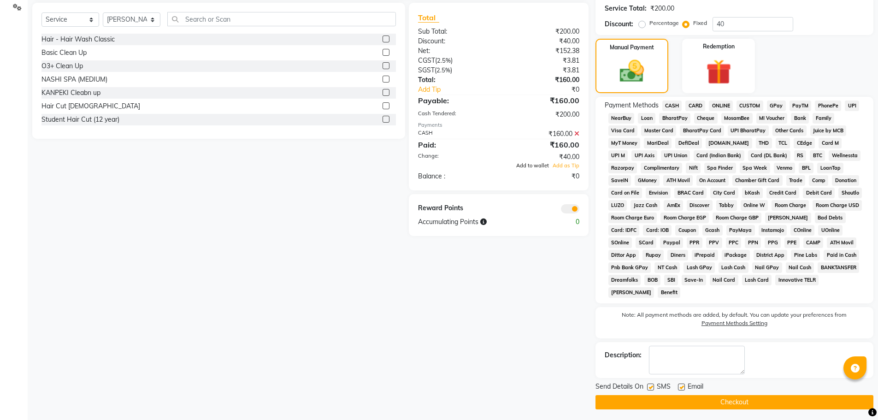
click at [538, 165] on span "Add to wallet" at bounding box center [532, 165] width 33 height 6
click at [706, 401] on button "Checkout" at bounding box center [734, 402] width 278 height 14
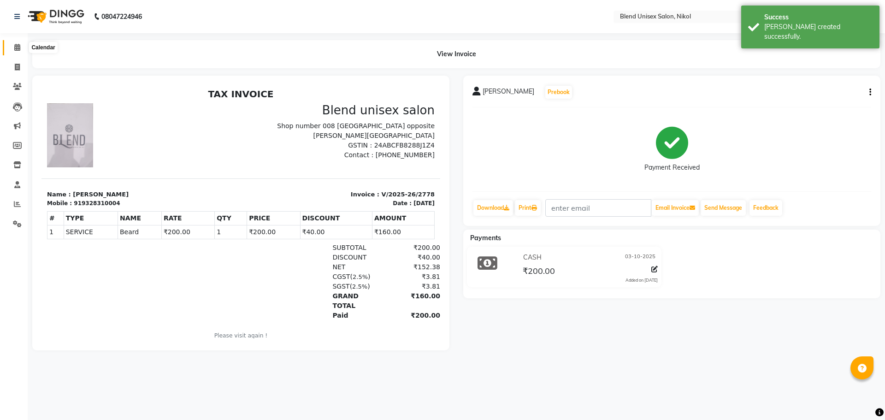
click at [16, 47] on icon at bounding box center [17, 47] width 6 height 7
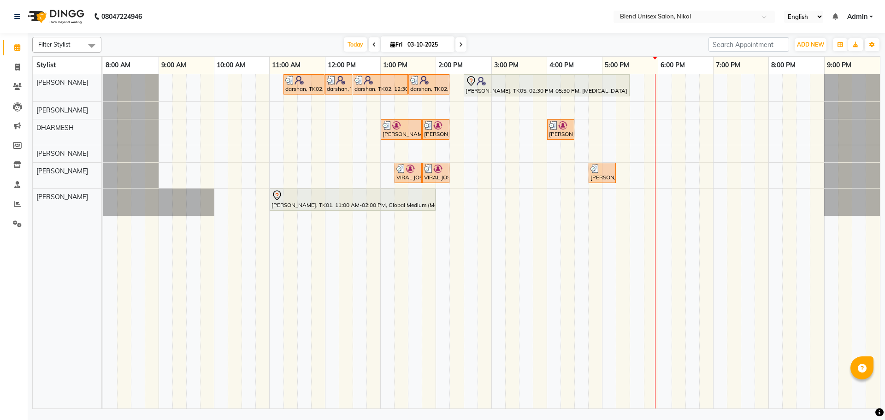
click at [650, 177] on div "darshan, TK02, 11:15 AM-12:00 PM, Hair Cut [DEMOGRAPHIC_DATA] darshan, TK02, 12…" at bounding box center [491, 241] width 777 height 334
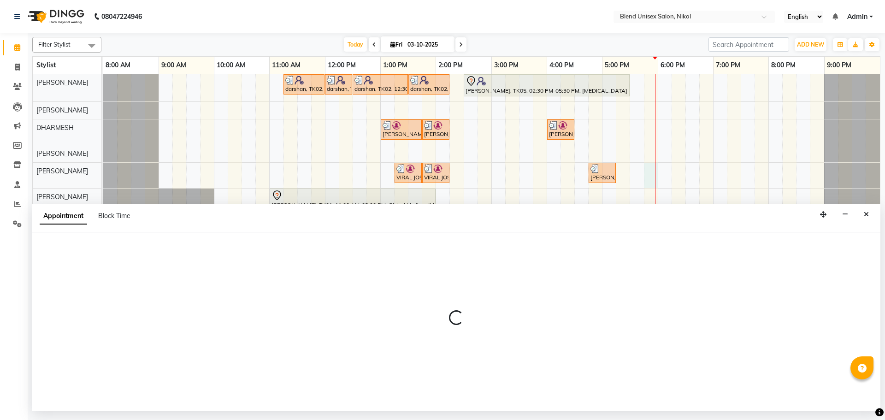
select select "92421"
select select "tentative"
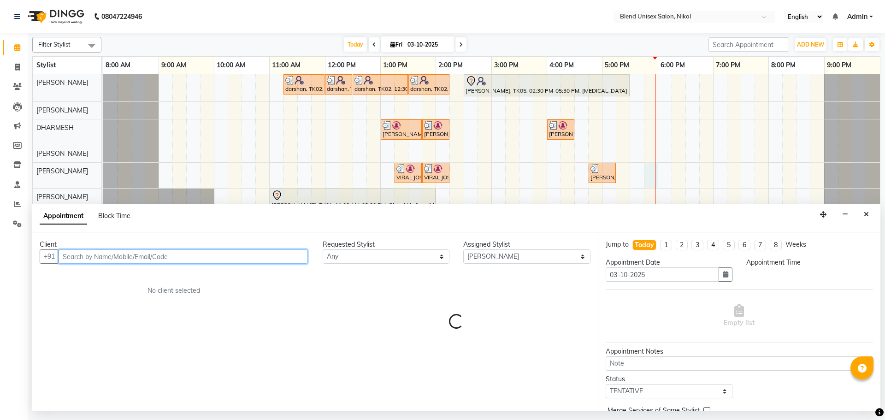
select select "1065"
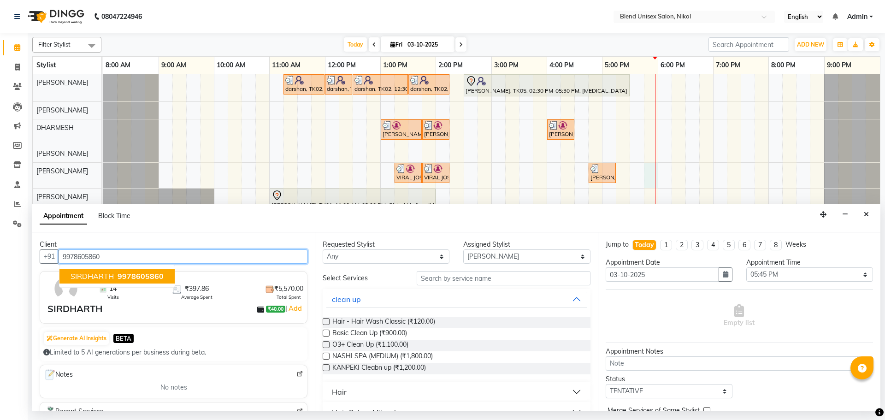
click at [134, 277] on span "9978605860" at bounding box center [141, 275] width 46 height 9
type input "9978605860"
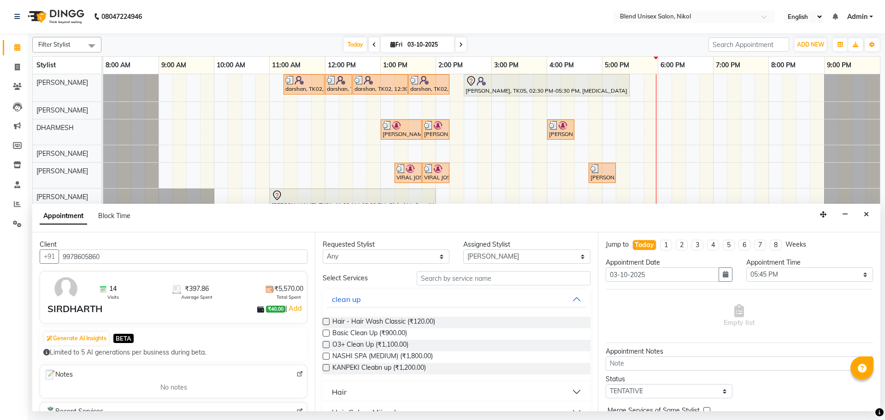
click at [367, 393] on button "Hair" at bounding box center [456, 391] width 260 height 17
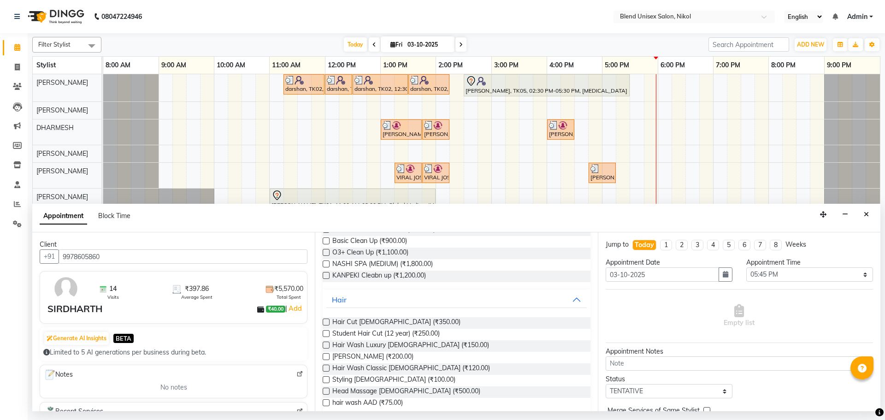
click at [326, 354] on label at bounding box center [326, 356] width 7 height 7
click at [326, 354] on input "checkbox" at bounding box center [326, 357] width 6 height 6
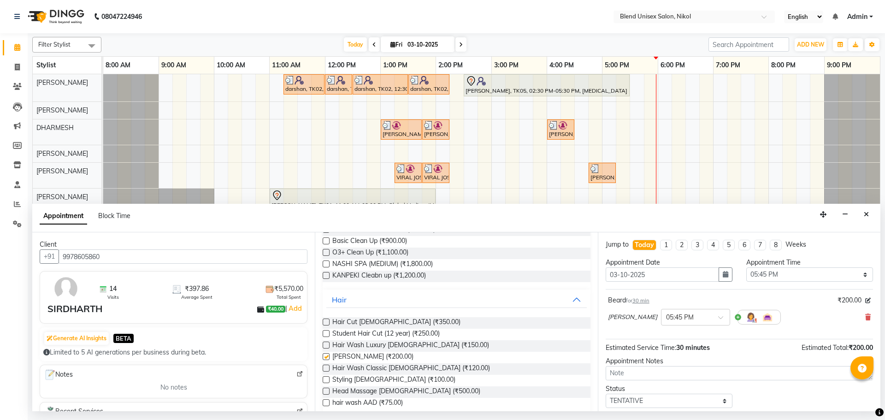
checkbox input "false"
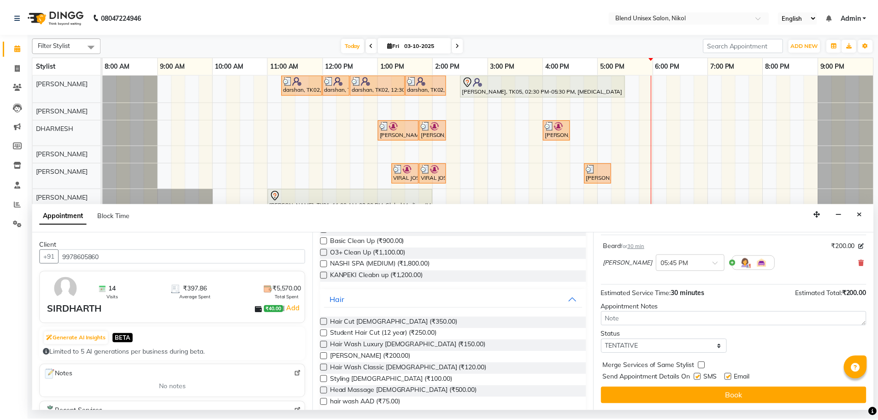
scroll to position [55, 0]
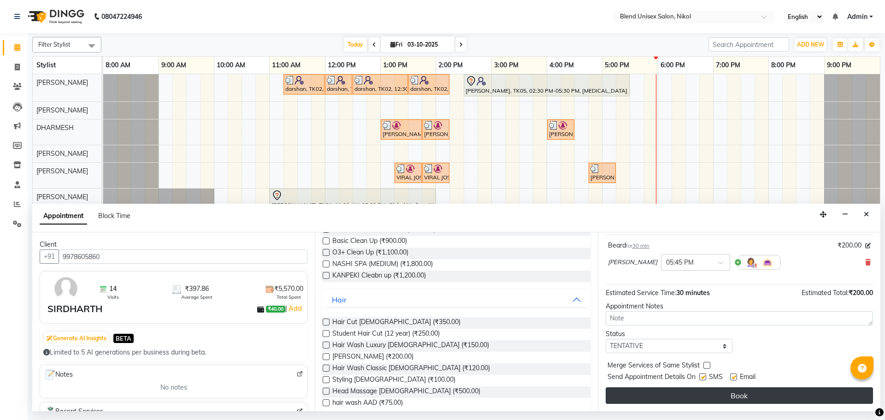
click at [669, 396] on button "Book" at bounding box center [739, 395] width 267 height 17
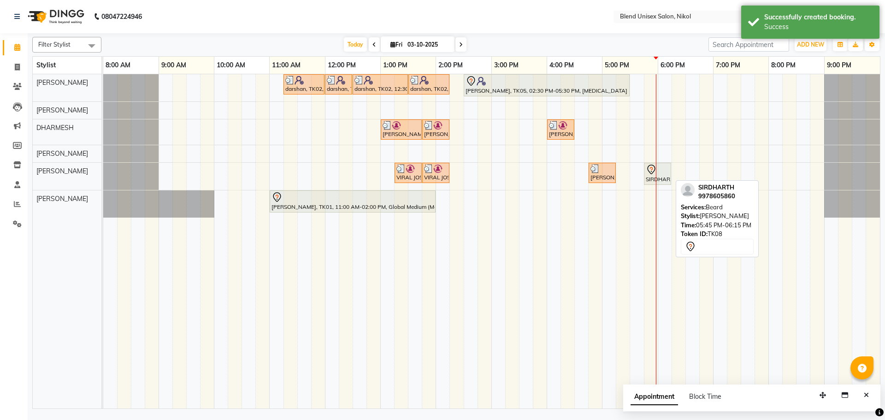
click at [646, 177] on div "SIRDHARTH, TK08, 05:45 PM-06:15 PM, [PERSON_NAME]" at bounding box center [657, 173] width 25 height 19
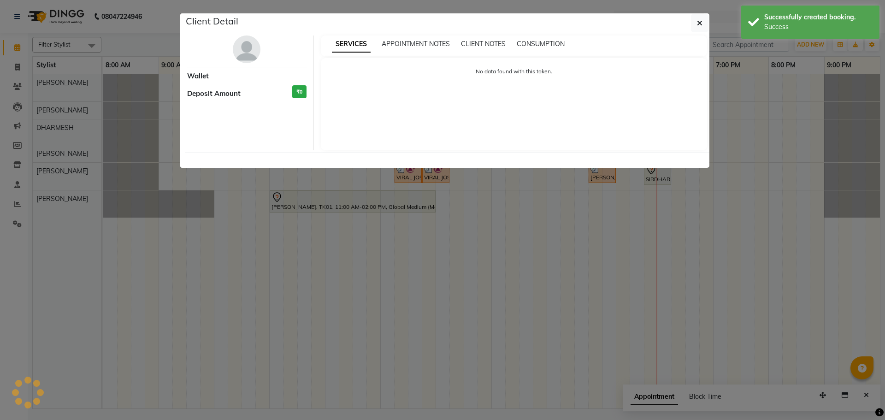
select select "7"
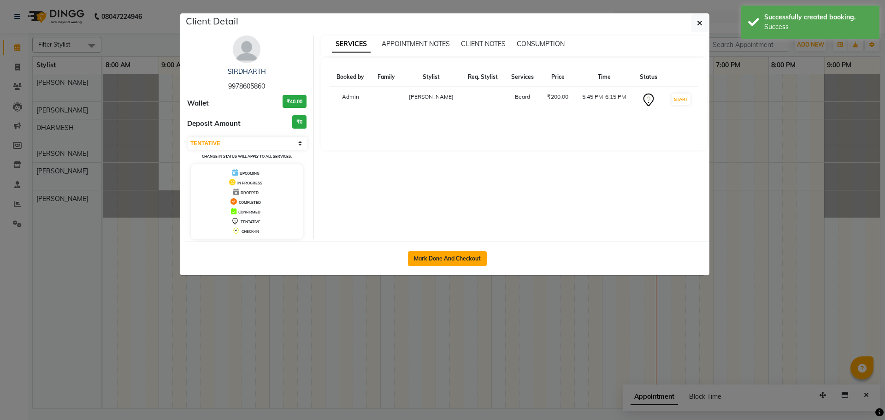
click at [460, 259] on button "Mark Done And Checkout" at bounding box center [447, 258] width 79 height 15
select select "service"
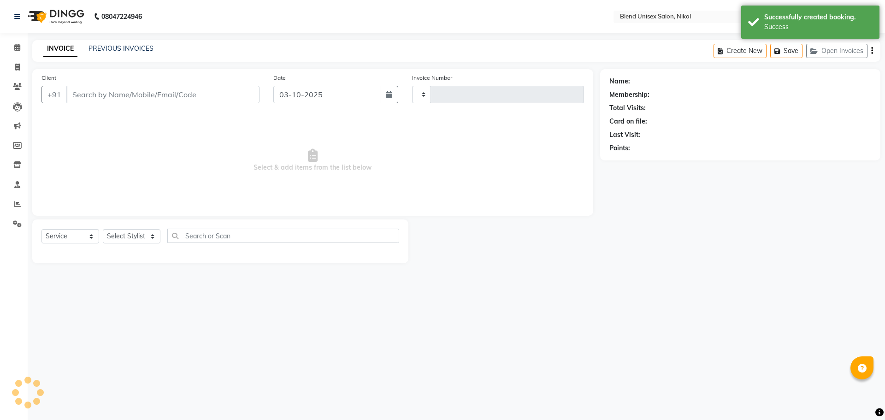
type input "2779"
select select "6213"
type input "9978605860"
select select "92421"
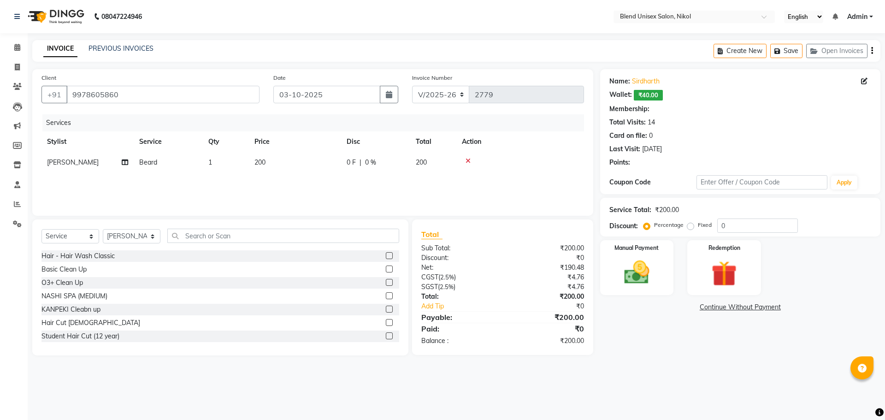
select select "1: Object"
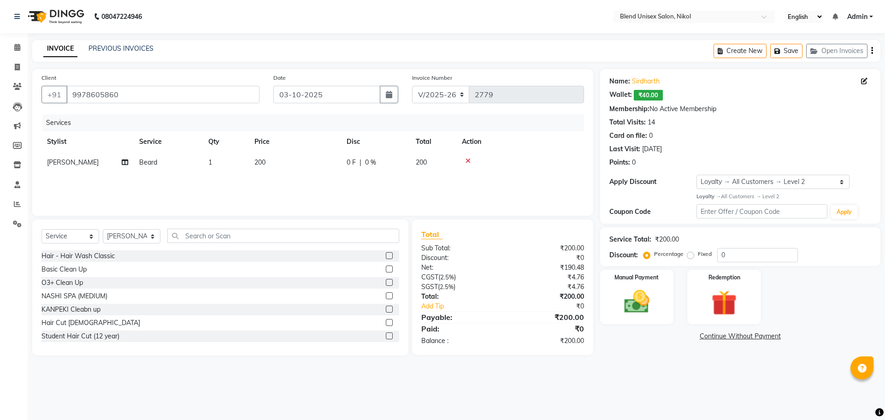
drag, startPoint x: 689, startPoint y: 255, endPoint x: 703, endPoint y: 256, distance: 14.3
click at [698, 255] on label "Fixed" at bounding box center [705, 254] width 14 height 8
click at [692, 255] on input "Fixed" at bounding box center [692, 254] width 6 height 6
radio input "true"
click at [717, 254] on div "Percentage Fixed 0" at bounding box center [721, 255] width 153 height 14
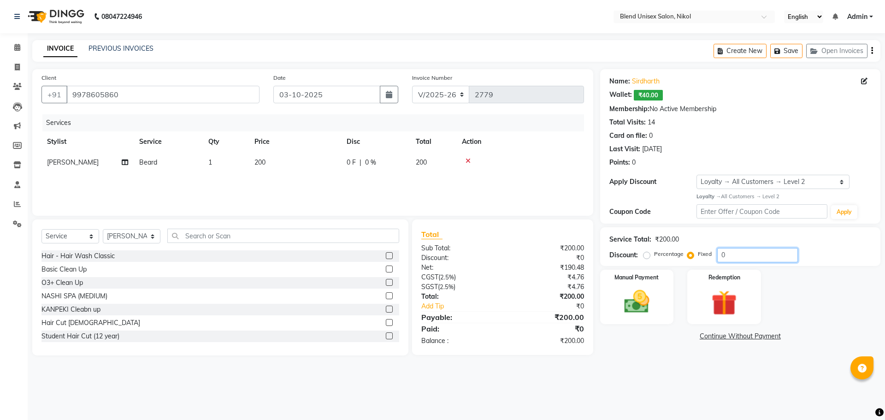
click at [718, 253] on input "0" at bounding box center [757, 255] width 81 height 14
type input "40"
click at [652, 303] on img at bounding box center [636, 302] width 43 height 30
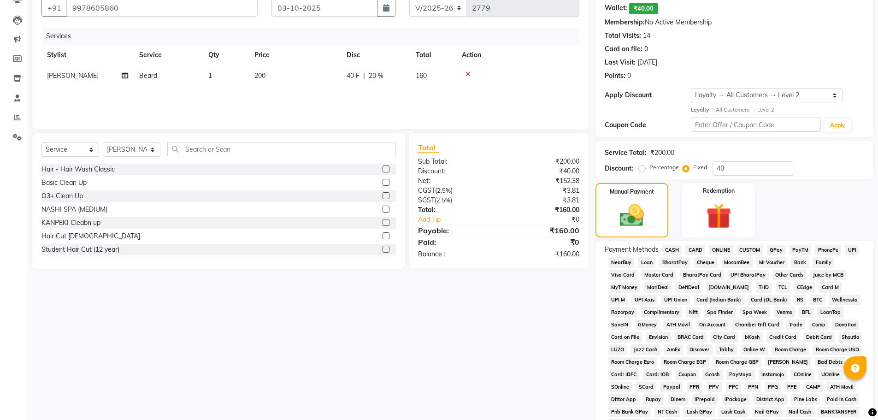
scroll to position [92, 0]
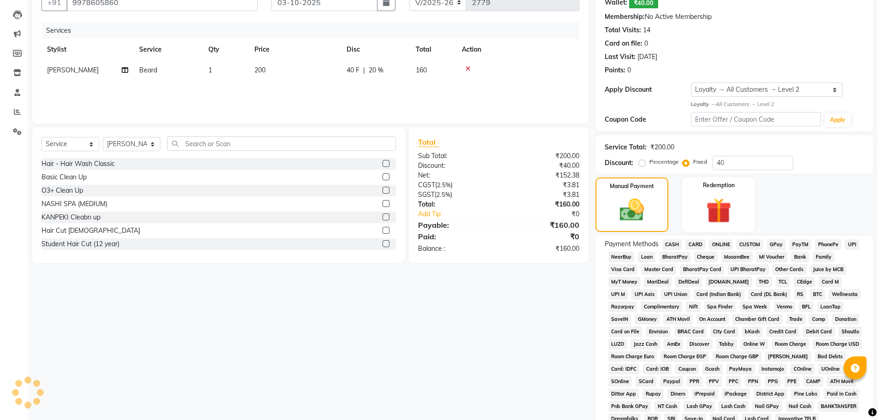
click at [670, 239] on span "CASH" at bounding box center [672, 244] width 20 height 11
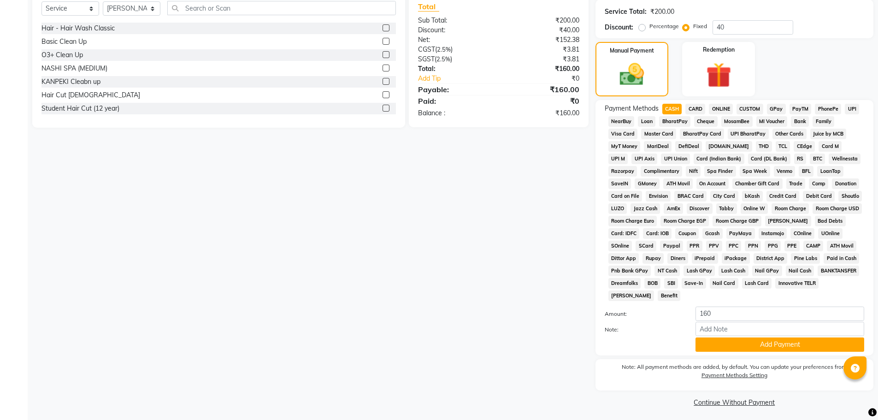
scroll to position [231, 0]
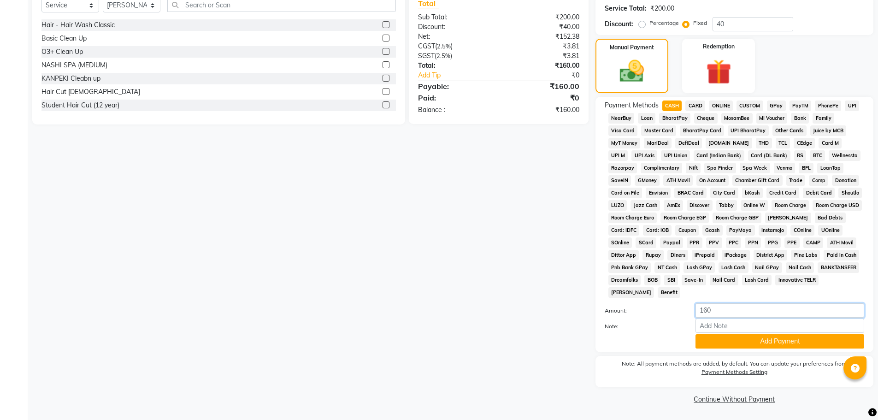
drag, startPoint x: 722, startPoint y: 306, endPoint x: 682, endPoint y: 305, distance: 40.1
click at [686, 307] on div "Amount: 160" at bounding box center [734, 311] width 273 height 16
type input "200"
click at [726, 336] on button "Add Payment" at bounding box center [779, 341] width 169 height 14
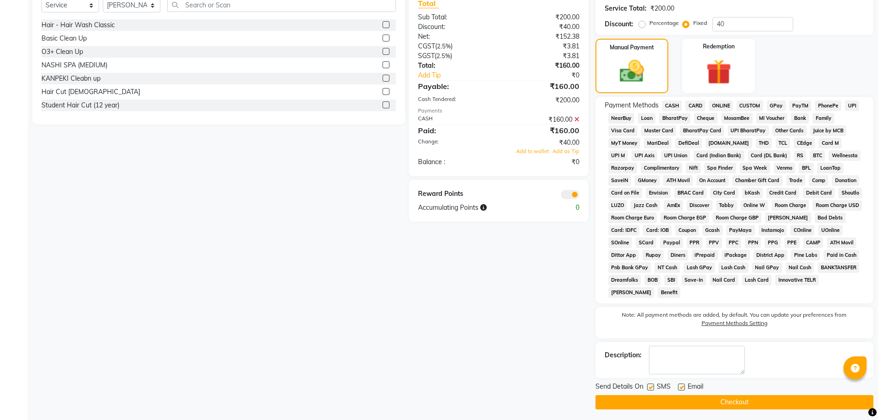
click at [706, 387] on div "Email" at bounding box center [694, 388] width 33 height 12
click at [710, 396] on button "Checkout" at bounding box center [734, 402] width 278 height 14
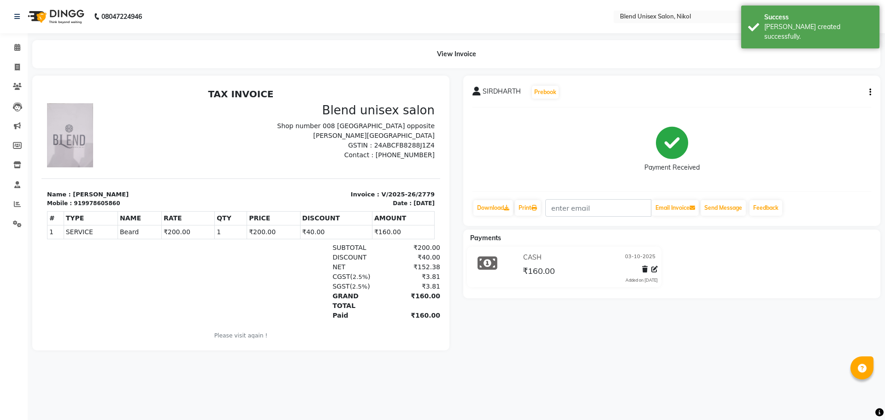
click at [870, 92] on icon "button" at bounding box center [870, 92] width 2 height 0
click at [819, 107] on div "Edit Invoice" at bounding box center [824, 104] width 63 height 12
select select "service"
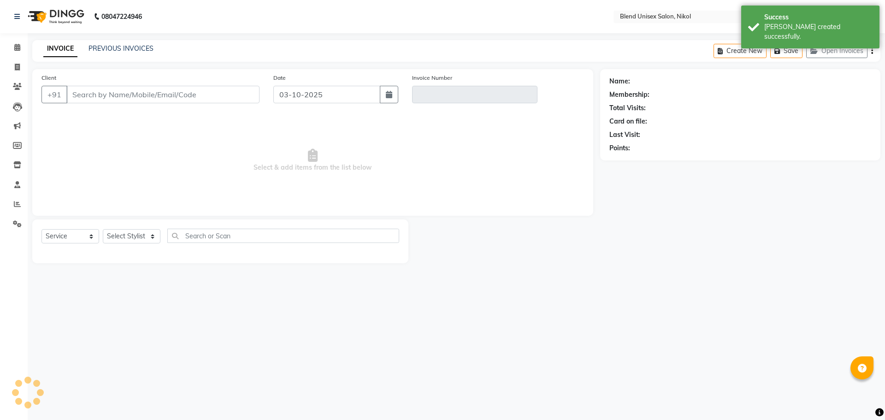
type input "9978605860"
type input "V/2025-26/2779"
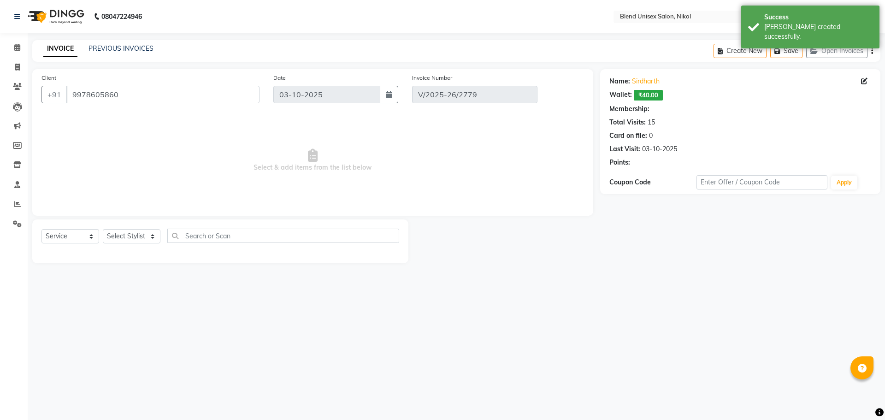
select select "1: Object"
select select "select"
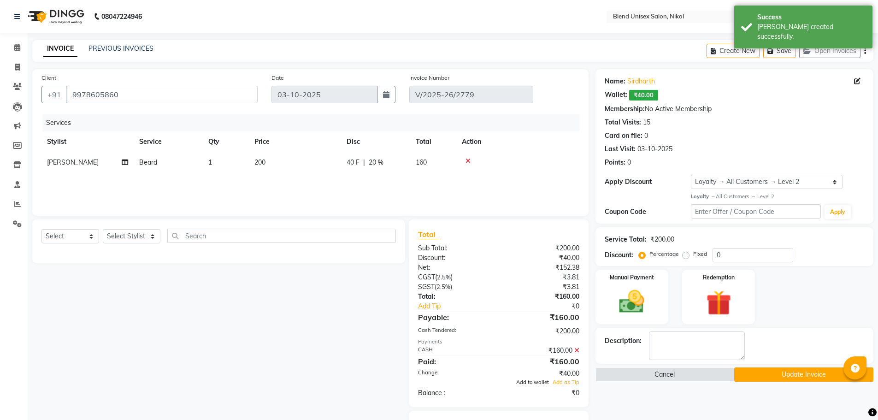
click at [538, 381] on span "Add to wallet" at bounding box center [532, 382] width 33 height 6
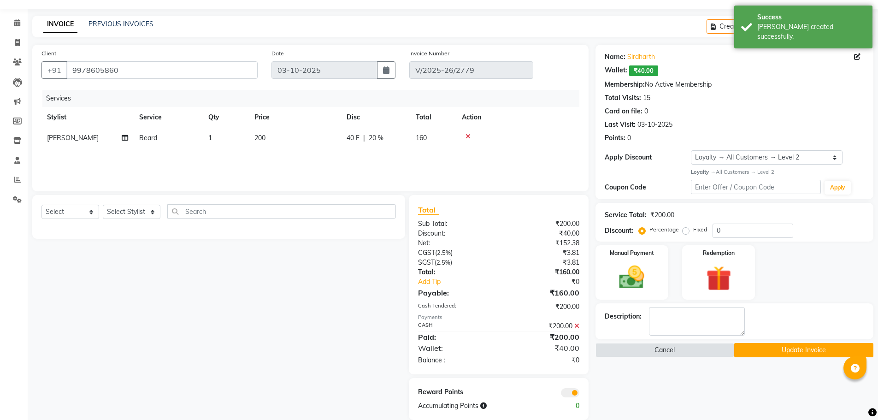
scroll to position [38, 0]
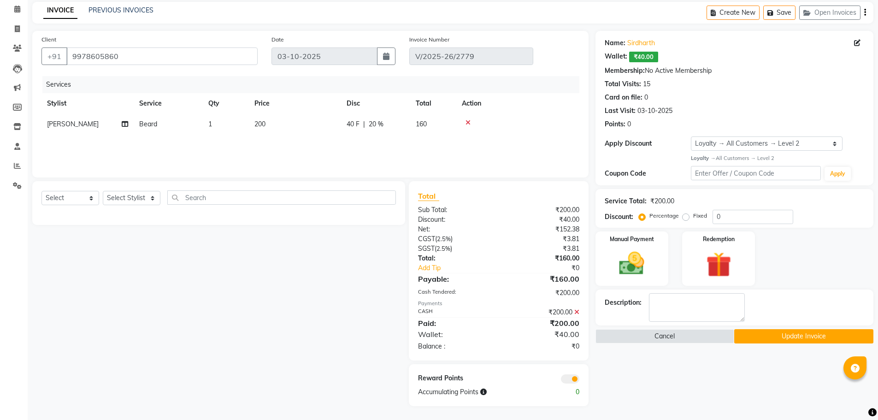
click at [763, 336] on button "Update Invoice" at bounding box center [803, 336] width 139 height 14
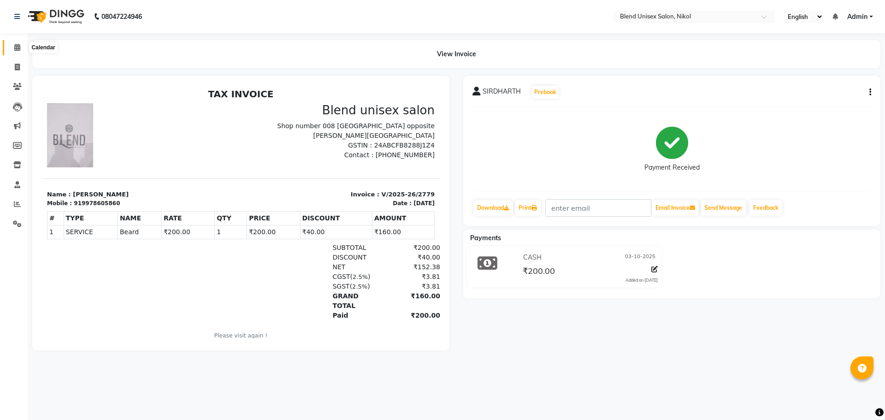
drag, startPoint x: 867, startPoint y: 6, endPoint x: 17, endPoint y: 47, distance: 851.3
click at [17, 47] on icon at bounding box center [17, 47] width 6 height 7
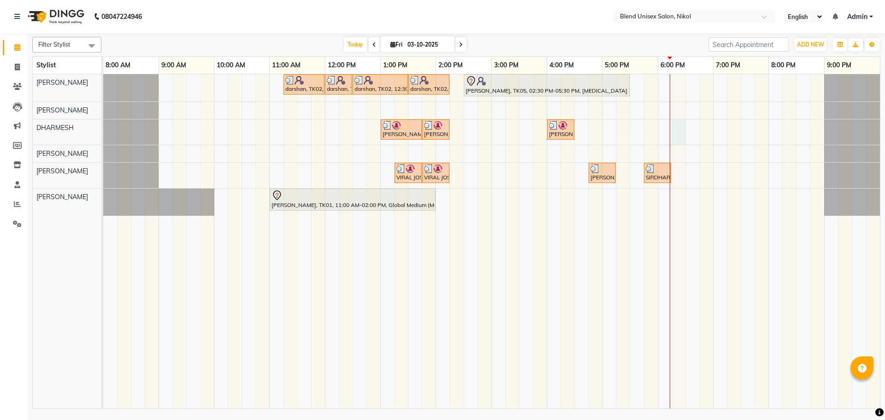
click at [675, 128] on div "darshan, TK02, 11:15 AM-12:00 PM, Hair Cut [DEMOGRAPHIC_DATA] darshan, TK02, 12…" at bounding box center [491, 241] width 777 height 334
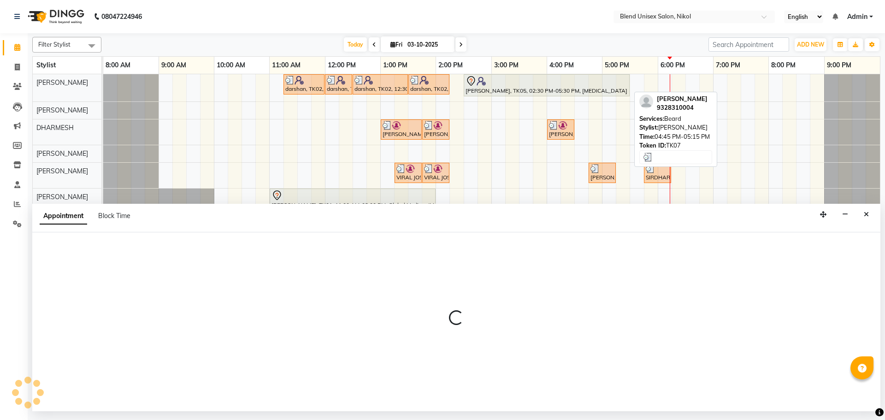
select select "84260"
select select "tentative"
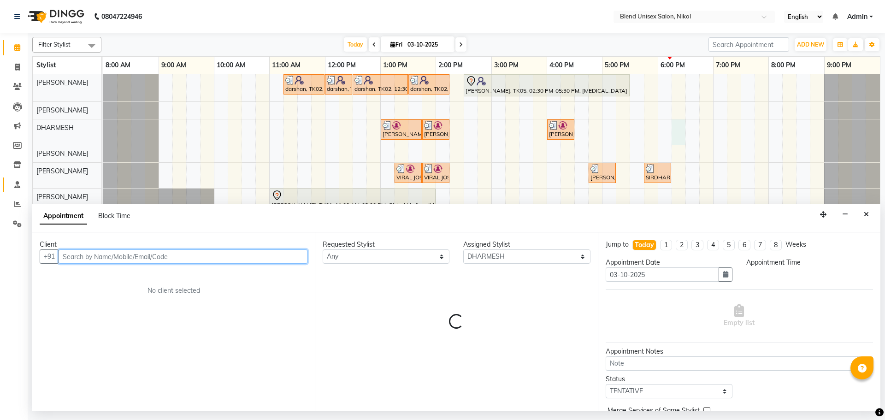
select select "1095"
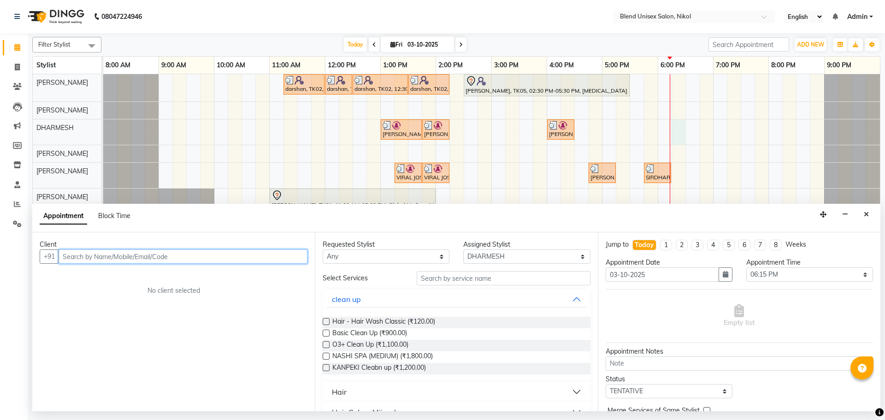
drag, startPoint x: 75, startPoint y: 258, endPoint x: 90, endPoint y: 271, distance: 20.2
click at [87, 263] on input "text" at bounding box center [183, 256] width 249 height 14
type input "8511667073"
click at [283, 259] on span "Add Client" at bounding box center [288, 256] width 31 height 8
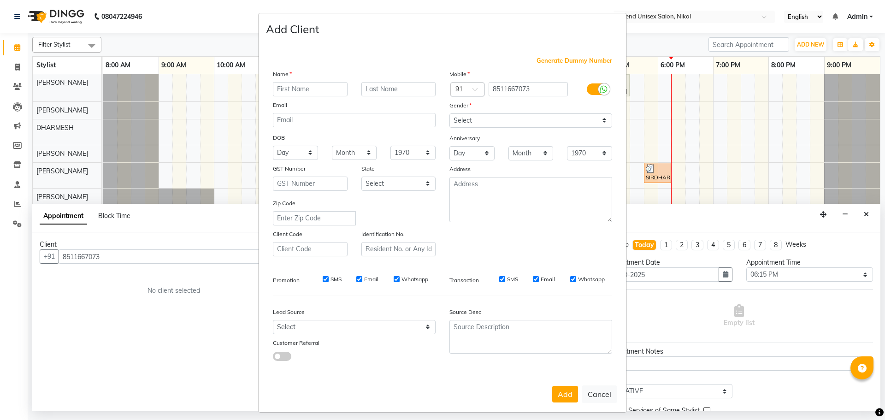
click at [279, 94] on input "text" at bounding box center [310, 89] width 75 height 14
drag, startPoint x: 282, startPoint y: 89, endPoint x: 292, endPoint y: 88, distance: 10.2
click at [278, 89] on input "[PERSON_NAME]" at bounding box center [310, 89] width 75 height 14
type input "[PERSON_NAME]"
drag, startPoint x: 484, startPoint y: 115, endPoint x: 491, endPoint y: 124, distance: 11.5
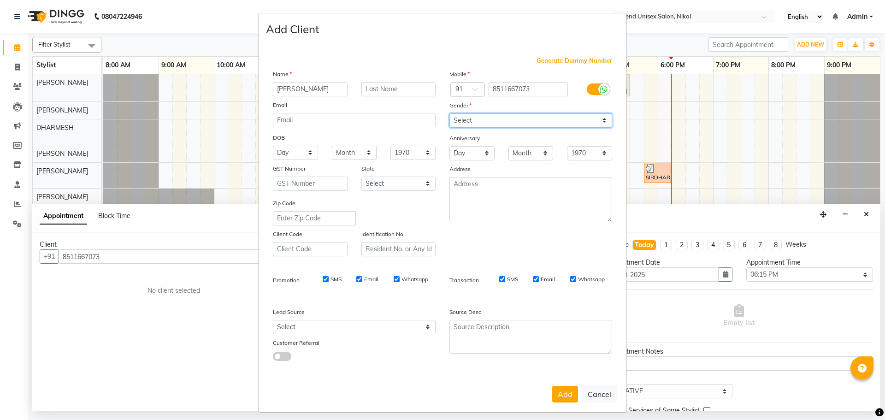
click at [491, 123] on select "Select [DEMOGRAPHIC_DATA] [DEMOGRAPHIC_DATA] Other Prefer Not To Say" at bounding box center [530, 120] width 163 height 14
select select "[DEMOGRAPHIC_DATA]"
click at [449, 113] on select "Select [DEMOGRAPHIC_DATA] [DEMOGRAPHIC_DATA] Other Prefer Not To Say" at bounding box center [530, 120] width 163 height 14
click at [559, 392] on button "Add" at bounding box center [565, 394] width 26 height 17
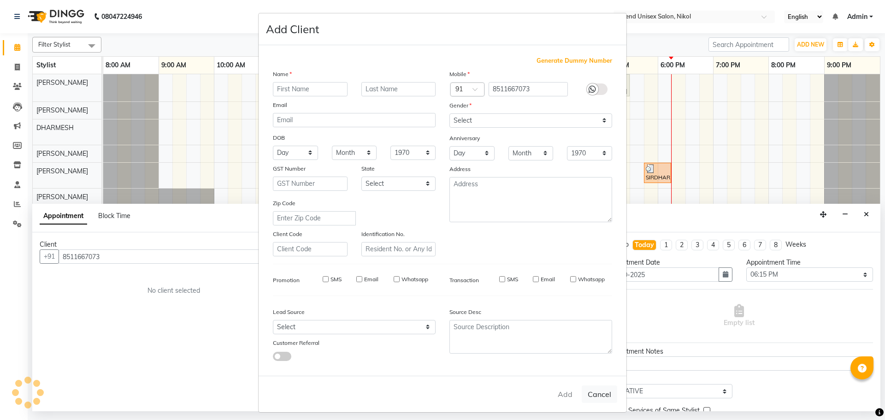
select select
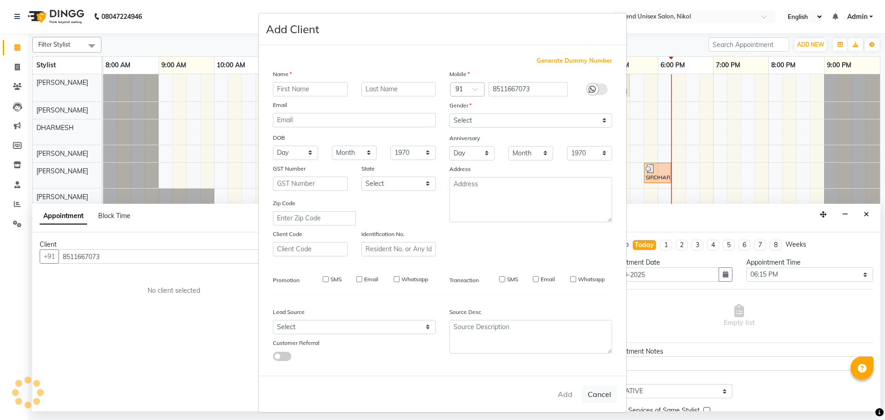
select select
checkbox input "false"
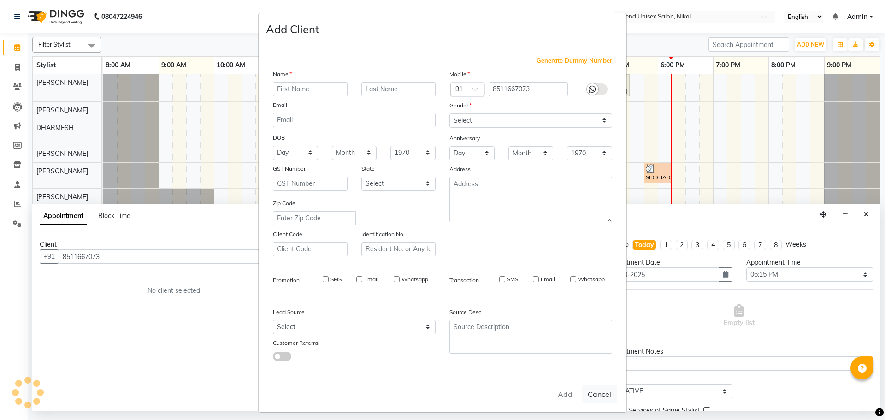
checkbox input "false"
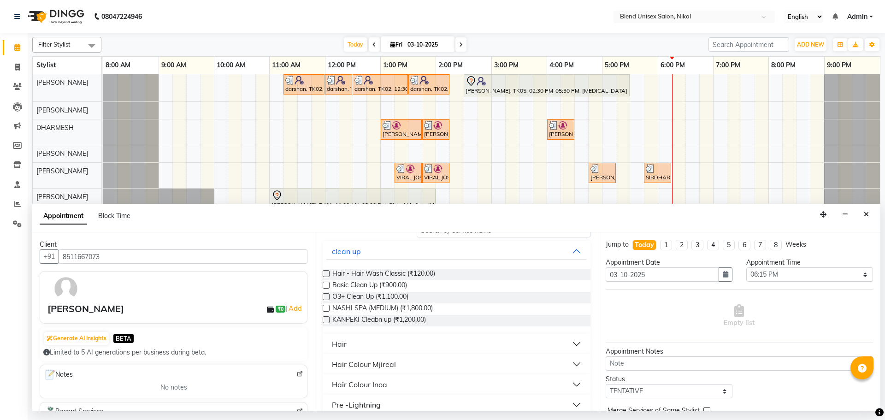
scroll to position [92, 0]
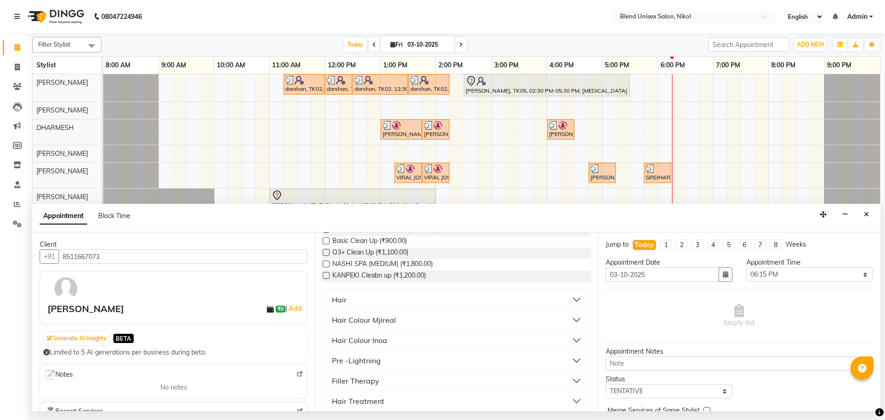
click at [360, 300] on button "Hair" at bounding box center [456, 299] width 260 height 17
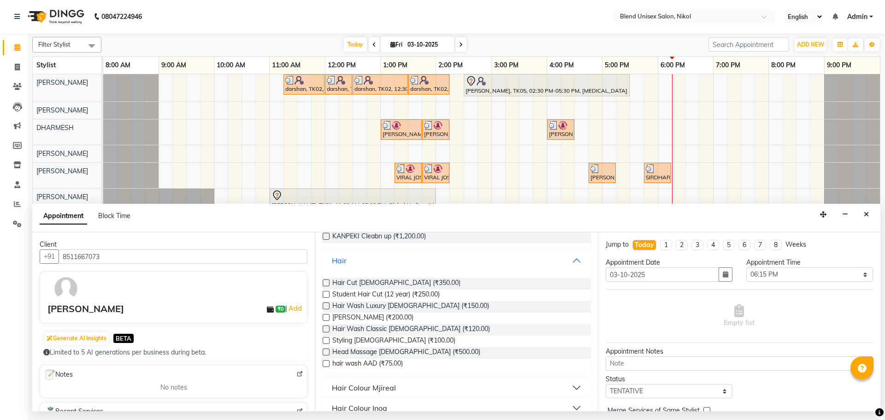
scroll to position [138, 0]
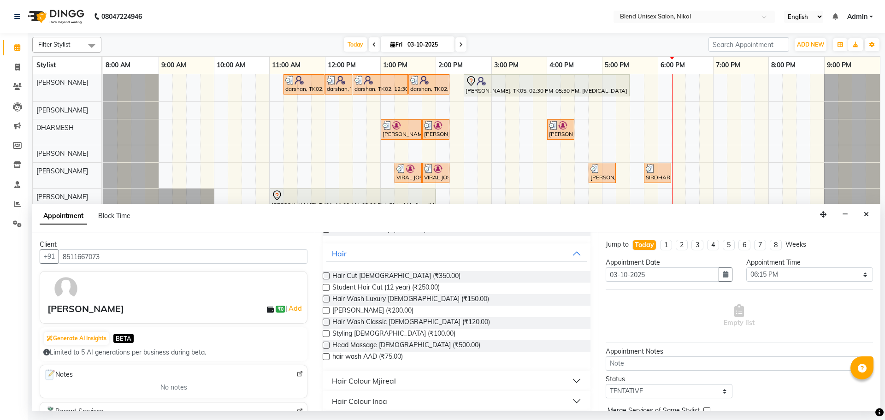
click at [323, 274] on label at bounding box center [326, 275] width 7 height 7
click at [323, 274] on input "checkbox" at bounding box center [326, 277] width 6 height 6
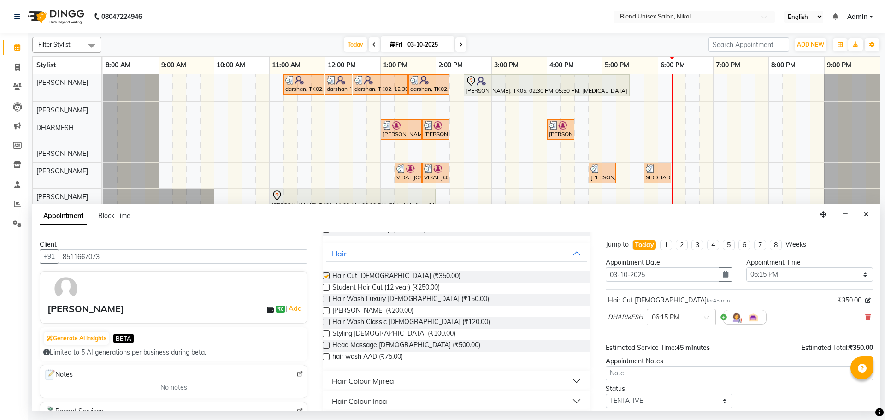
checkbox input "false"
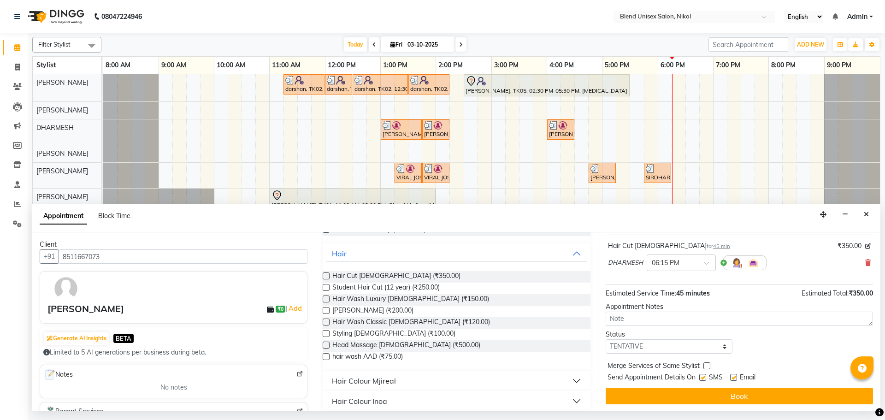
scroll to position [55, 0]
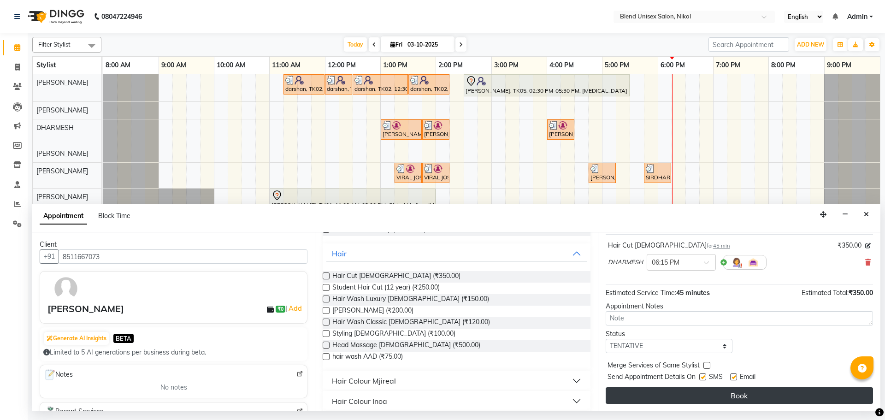
click at [670, 397] on button "Book" at bounding box center [739, 395] width 267 height 17
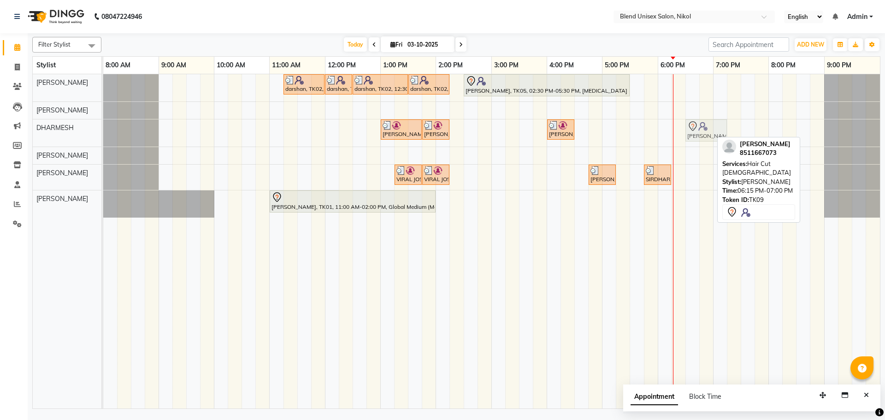
click at [103, 131] on div "[PERSON_NAME], TK03, 01:00 PM-01:45 PM, Hair Cut [DEMOGRAPHIC_DATA] [PERSON_NAM…" at bounding box center [103, 132] width 0 height 27
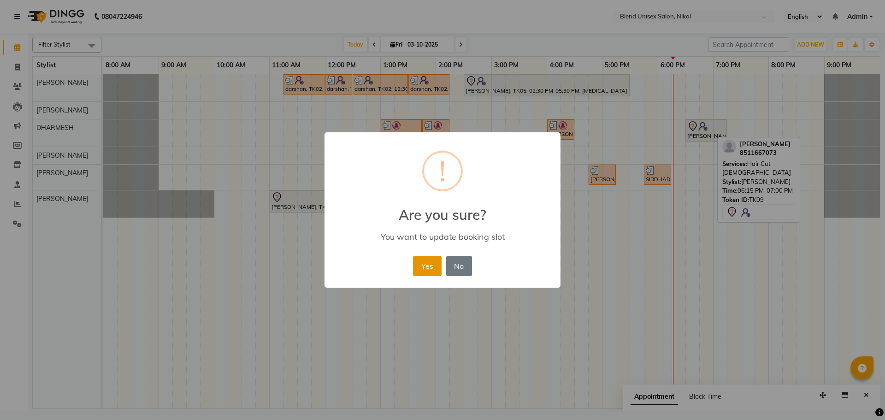
click at [421, 273] on button "Yes" at bounding box center [427, 266] width 28 height 20
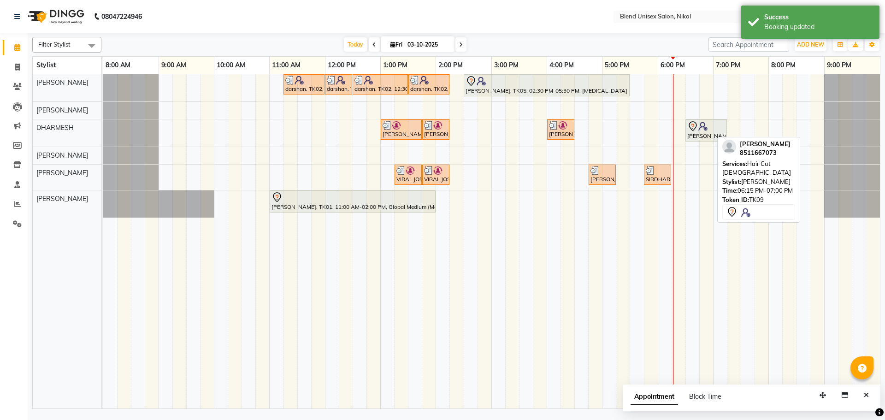
click at [691, 184] on div "darshan, TK02, 11:15 AM-12:00 PM, Hair Cut [DEMOGRAPHIC_DATA] darshan, TK02, 12…" at bounding box center [491, 241] width 777 height 334
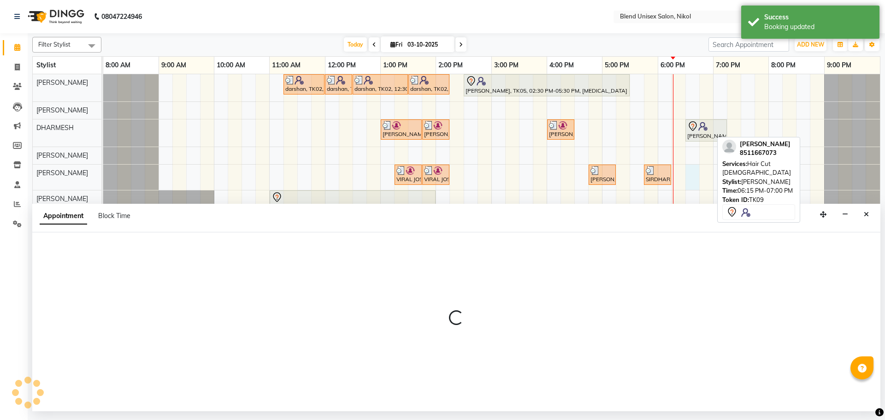
select select "92421"
select select "1110"
select select "tentative"
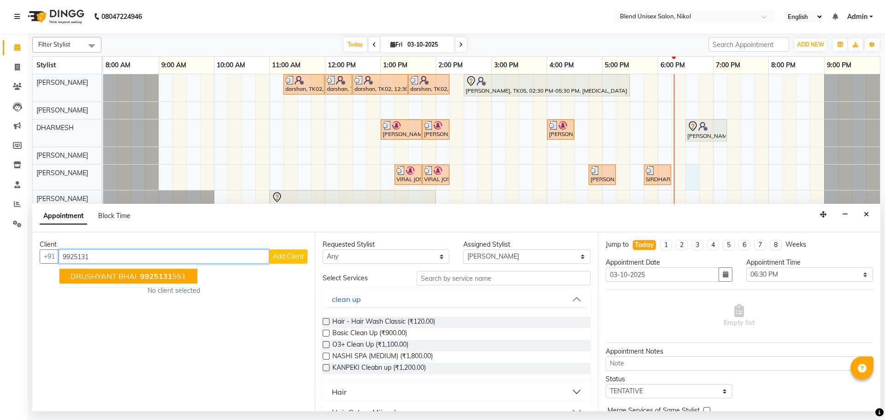
click at [112, 278] on span "DRUSHYANT BHAI" at bounding box center [104, 275] width 66 height 9
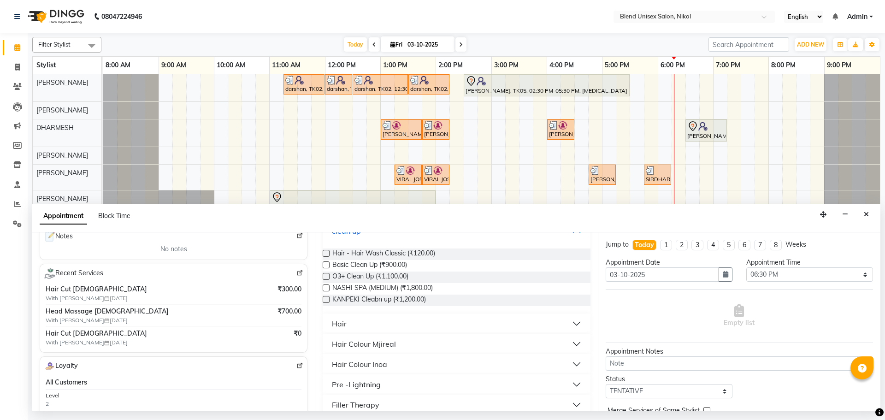
scroll to position [92, 0]
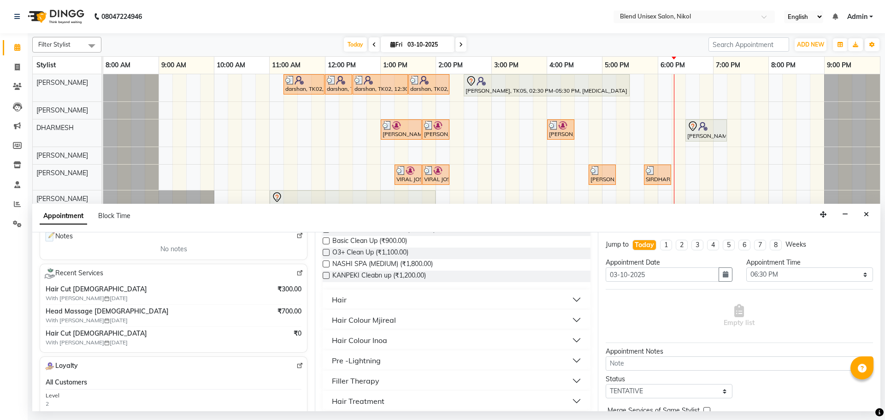
type input "9925131551"
click at [369, 294] on button "Hair" at bounding box center [456, 299] width 260 height 17
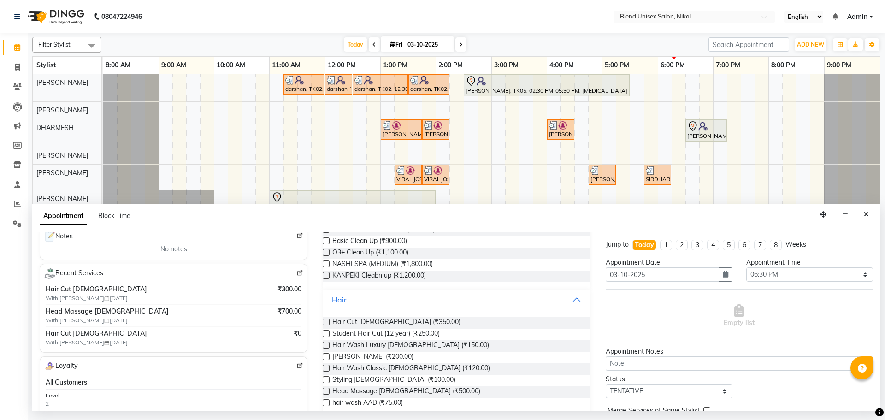
click at [323, 318] on label at bounding box center [326, 321] width 7 height 7
click at [323, 320] on input "checkbox" at bounding box center [326, 323] width 6 height 6
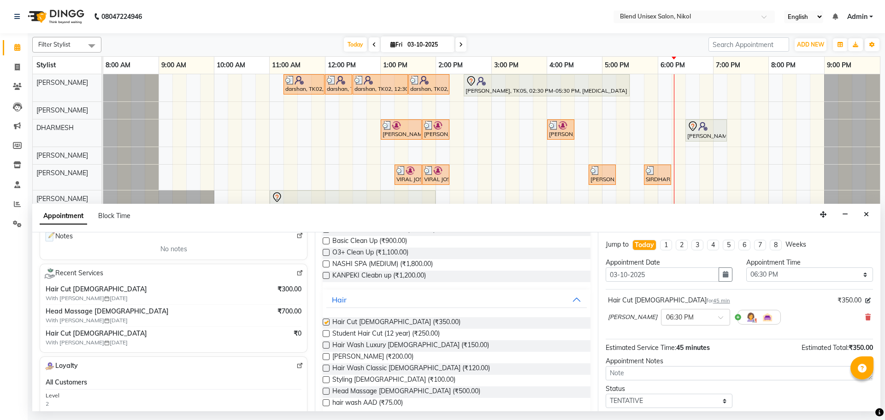
checkbox input "false"
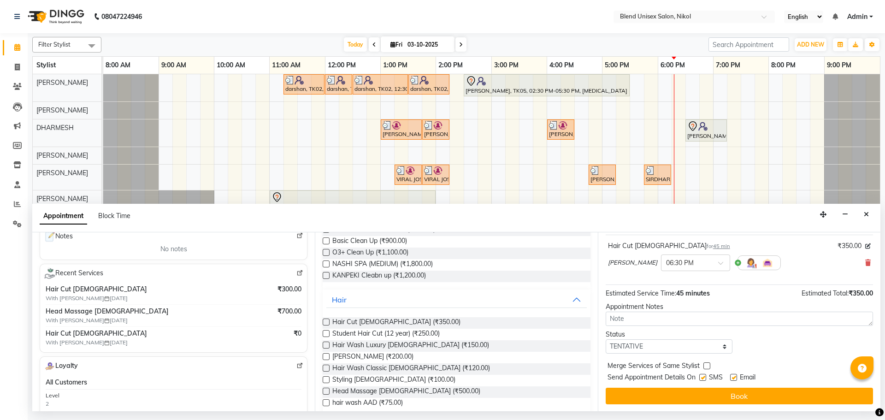
scroll to position [55, 0]
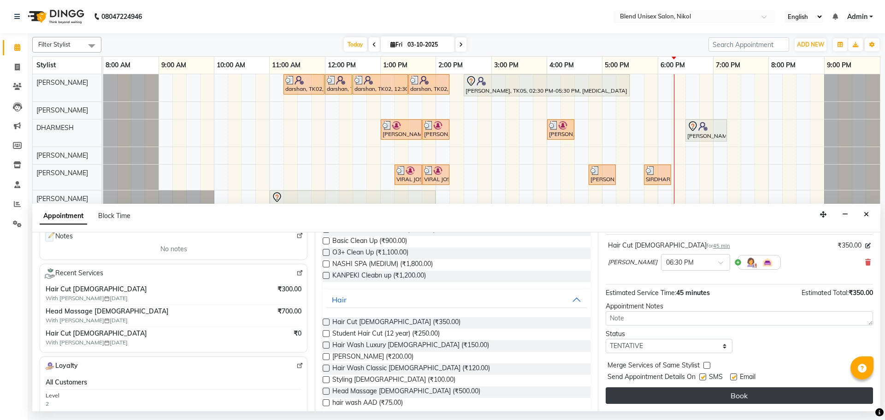
click at [656, 389] on button "Book" at bounding box center [739, 395] width 267 height 17
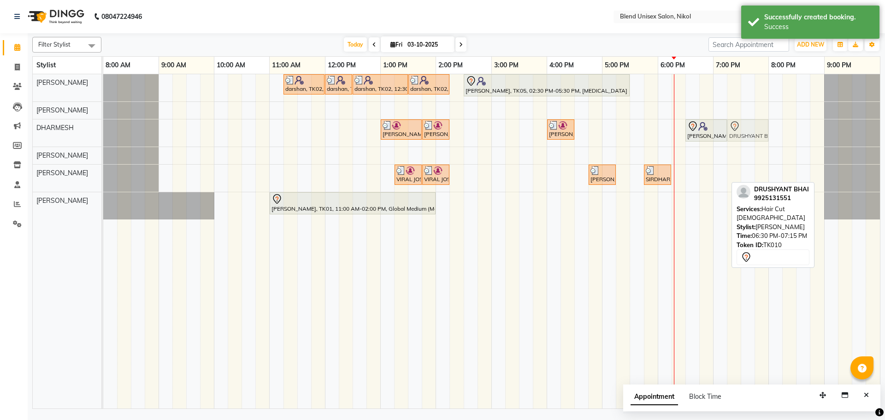
drag, startPoint x: 703, startPoint y: 179, endPoint x: 749, endPoint y: 127, distance: 69.9
click at [749, 127] on tbody "darshan, TK02, 11:15 AM-12:00 PM, Hair Cut [DEMOGRAPHIC_DATA] darshan, TK02, 12…" at bounding box center [491, 146] width 777 height 145
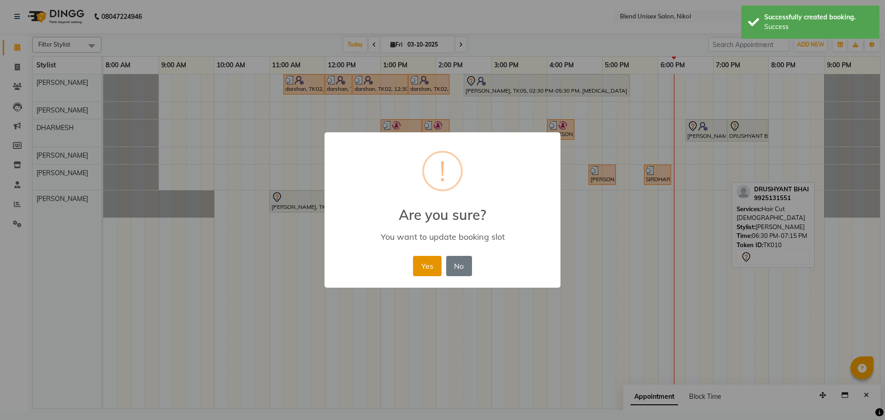
click at [423, 263] on button "Yes" at bounding box center [427, 266] width 28 height 20
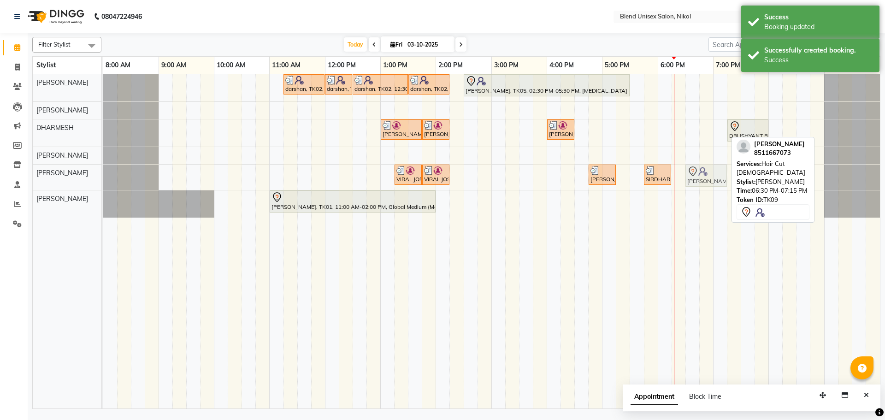
drag, startPoint x: 700, startPoint y: 134, endPoint x: 703, endPoint y: 173, distance: 39.3
click at [703, 173] on tbody "darshan, TK02, 11:15 AM-12:00 PM, Hair Cut [DEMOGRAPHIC_DATA] darshan, TK02, 12…" at bounding box center [491, 145] width 777 height 143
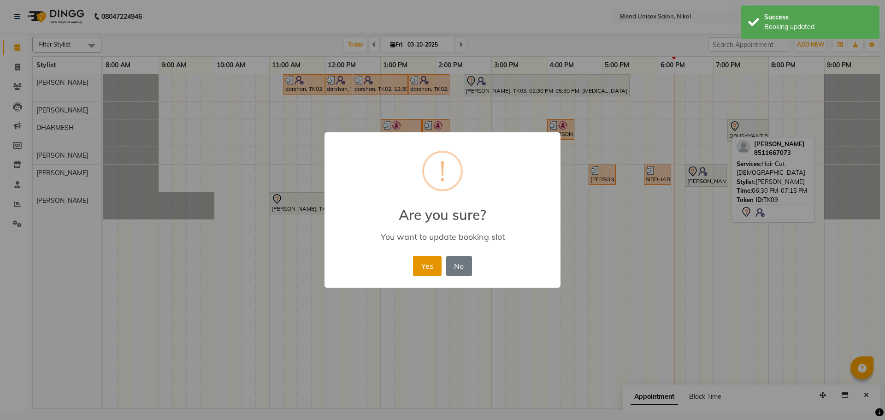
drag, startPoint x: 427, startPoint y: 266, endPoint x: 431, endPoint y: 264, distance: 5.2
click at [427, 265] on button "Yes" at bounding box center [427, 266] width 28 height 20
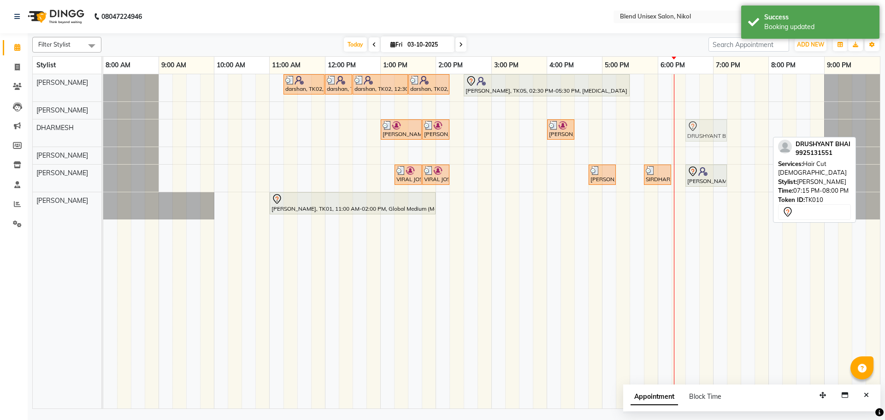
drag, startPoint x: 747, startPoint y: 126, endPoint x: 665, endPoint y: 130, distance: 82.1
click at [103, 125] on div "[PERSON_NAME], TK03, 01:00 PM-01:45 PM, Hair Cut [DEMOGRAPHIC_DATA] [PERSON_NAM…" at bounding box center [103, 132] width 0 height 27
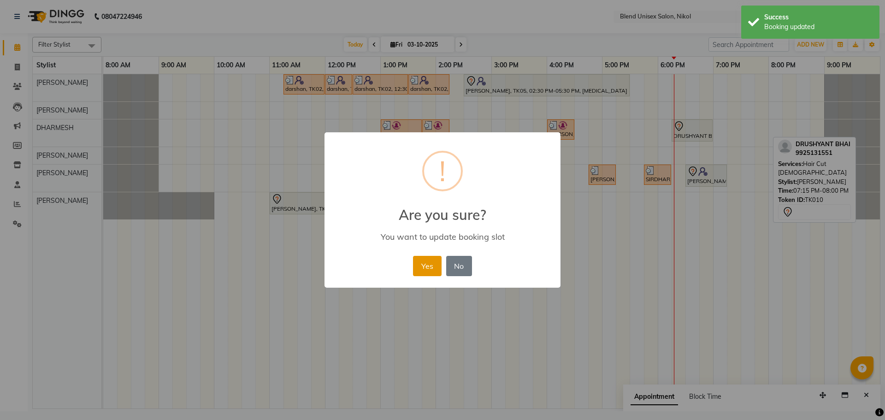
click at [432, 265] on button "Yes" at bounding box center [427, 266] width 28 height 20
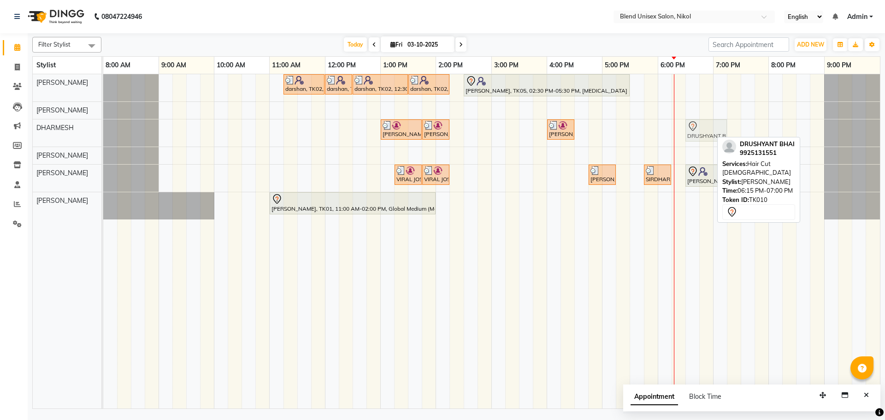
drag, startPoint x: 692, startPoint y: 131, endPoint x: 701, endPoint y: 130, distance: 9.4
click at [103, 130] on div "[PERSON_NAME], TK03, 01:00 PM-01:45 PM, Hair Cut [DEMOGRAPHIC_DATA] [PERSON_NAM…" at bounding box center [103, 132] width 0 height 27
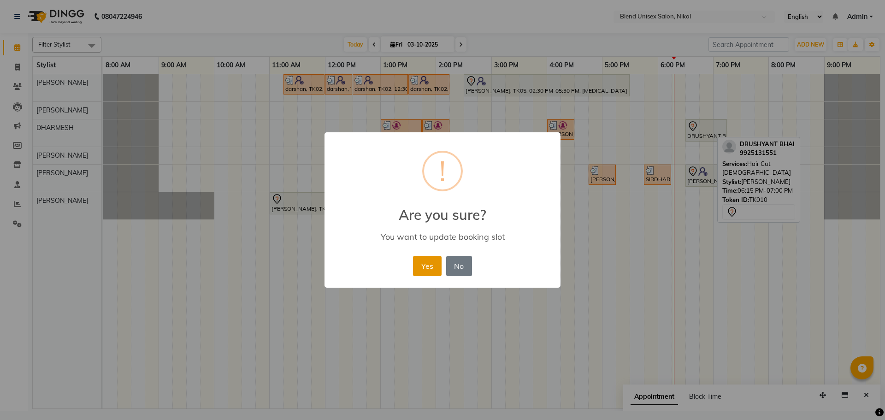
click at [434, 259] on button "Yes" at bounding box center [427, 266] width 28 height 20
